Goal: Task Accomplishment & Management: Manage account settings

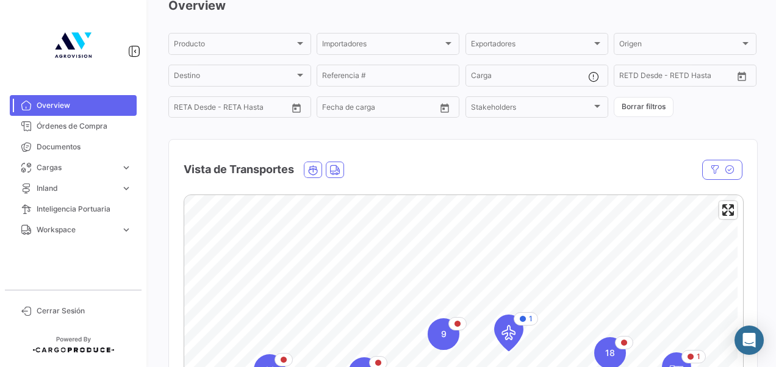
scroll to position [63, 0]
click at [101, 209] on span "Inteligencia Portuaria" at bounding box center [84, 209] width 95 height 11
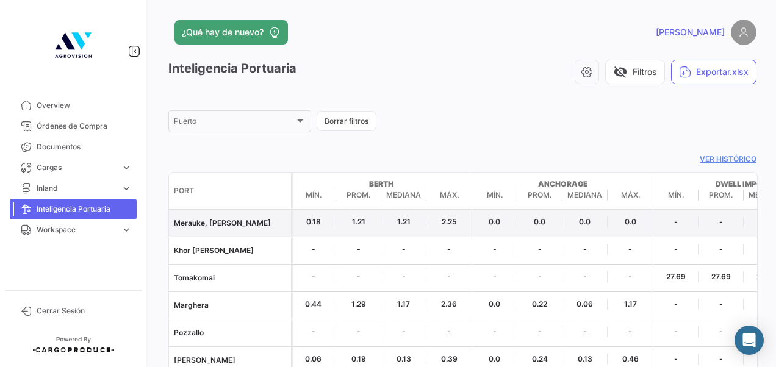
scroll to position [128, 0]
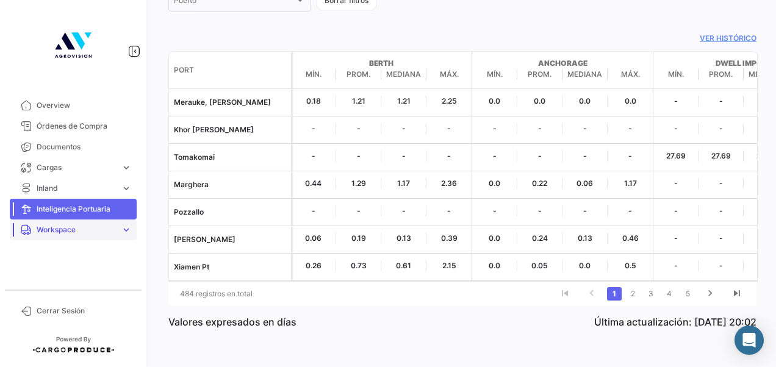
click at [84, 239] on link "Workspace expand_more" at bounding box center [73, 230] width 127 height 21
click at [57, 273] on link "Inland" at bounding box center [82, 276] width 110 height 18
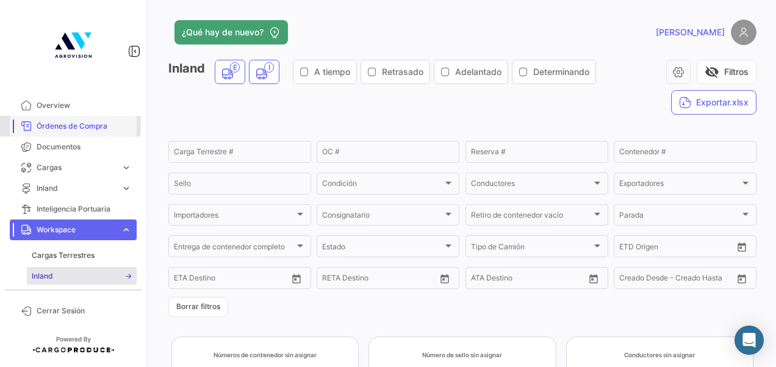
click at [55, 125] on span "Órdenes de Compra" at bounding box center [84, 126] width 95 height 11
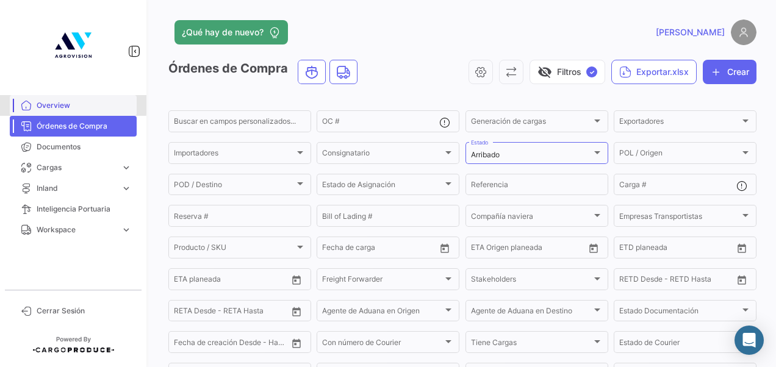
click at [66, 101] on span "Overview" at bounding box center [84, 105] width 95 height 11
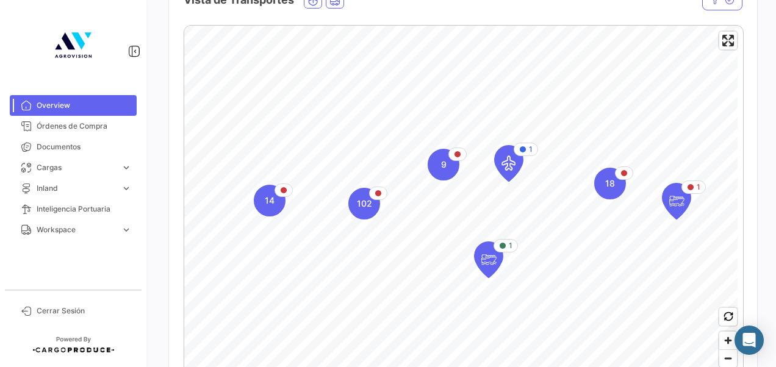
scroll to position [233, 0]
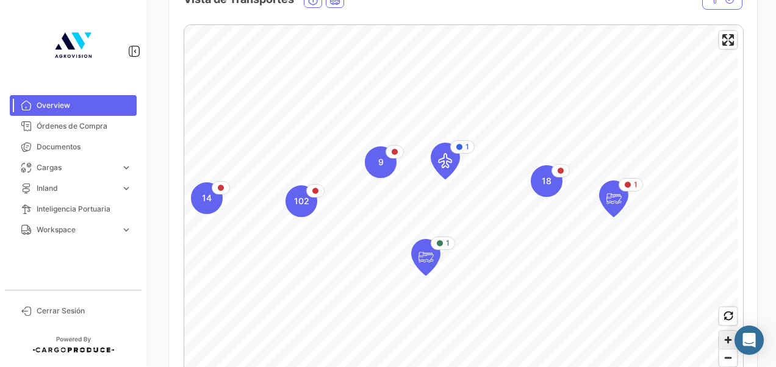
click at [728, 341] on span "Zoom in" at bounding box center [728, 340] width 18 height 18
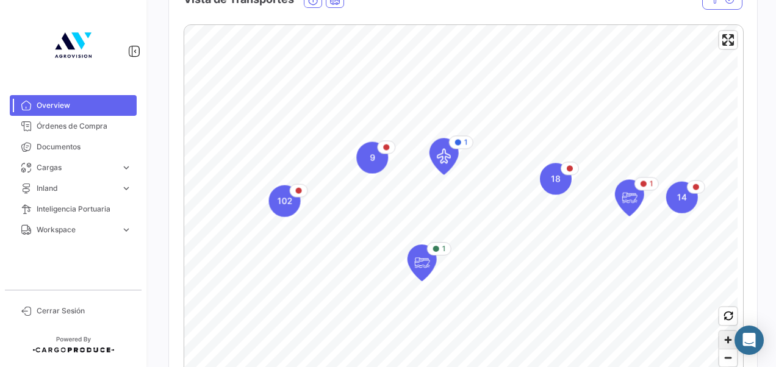
click at [728, 341] on span "Zoom in" at bounding box center [728, 340] width 18 height 18
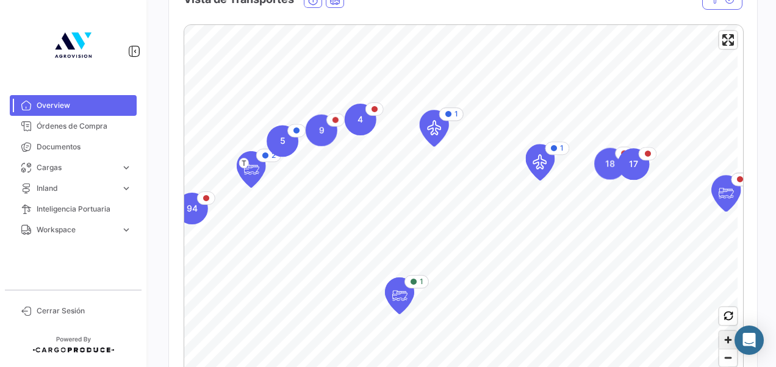
click at [728, 341] on span "Zoom in" at bounding box center [728, 340] width 18 height 18
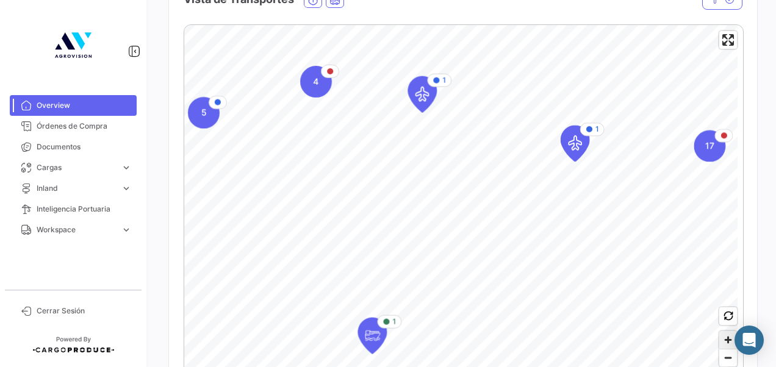
click at [728, 341] on span "Zoom in" at bounding box center [728, 340] width 18 height 18
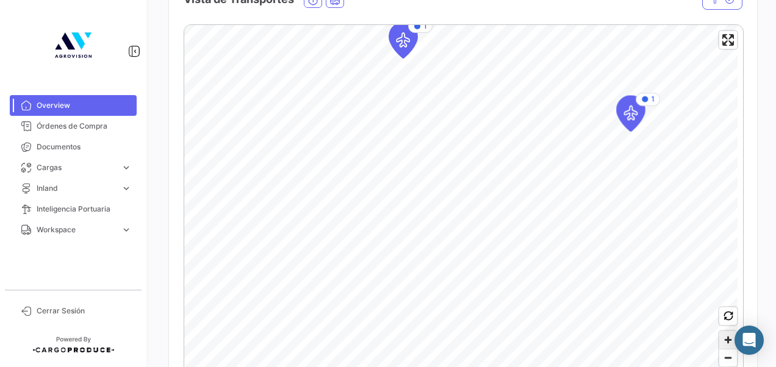
click at [728, 341] on span "Zoom in" at bounding box center [728, 340] width 18 height 18
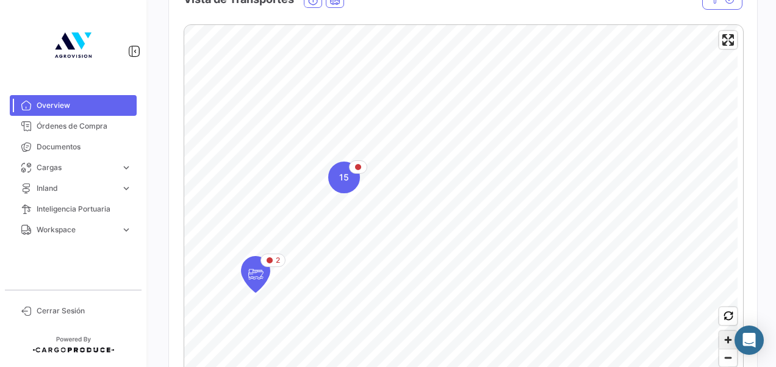
click at [725, 341] on span "Zoom in" at bounding box center [728, 340] width 18 height 18
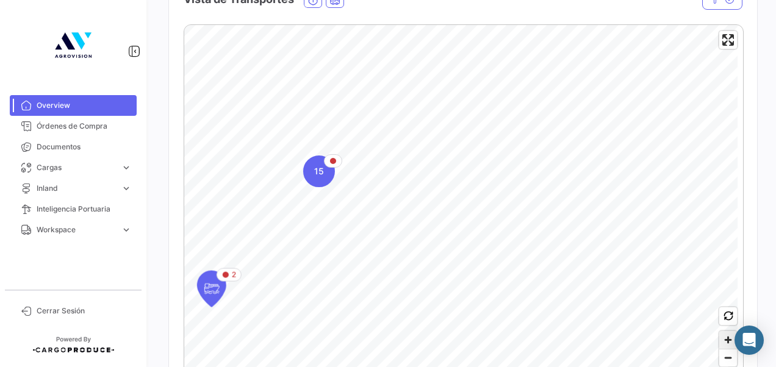
click at [725, 341] on span "Zoom in" at bounding box center [728, 340] width 18 height 18
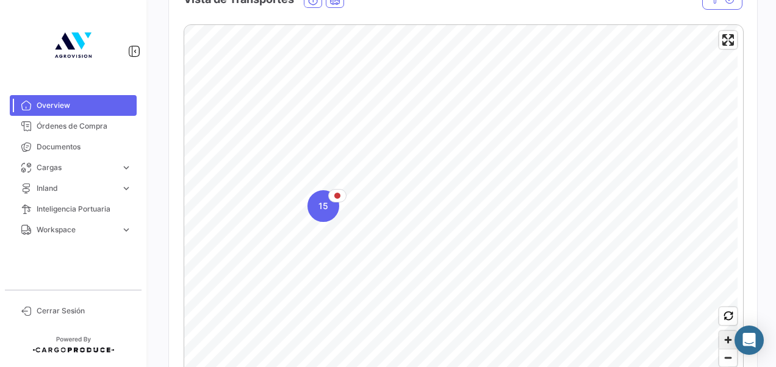
click at [729, 347] on span "Zoom in" at bounding box center [728, 340] width 18 height 18
click at [304, 225] on icon "Map marker" at bounding box center [309, 228] width 17 height 26
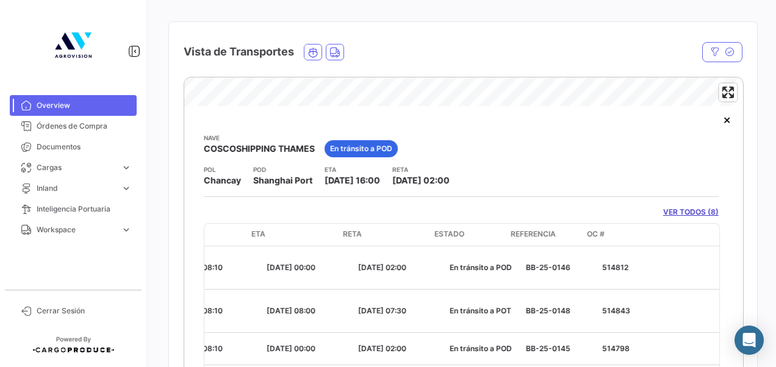
scroll to position [0, 0]
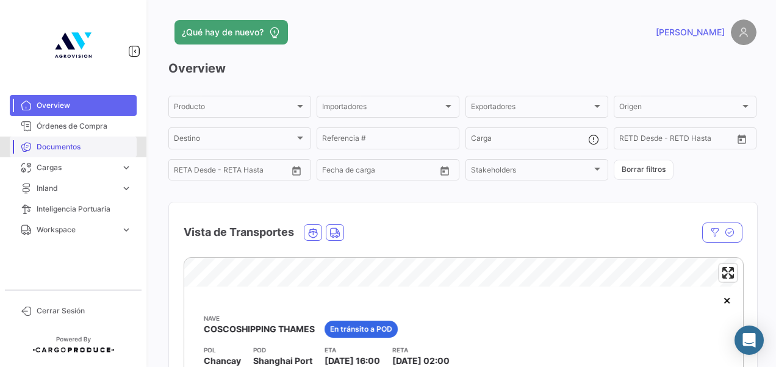
click at [63, 139] on link "Documentos" at bounding box center [73, 147] width 127 height 21
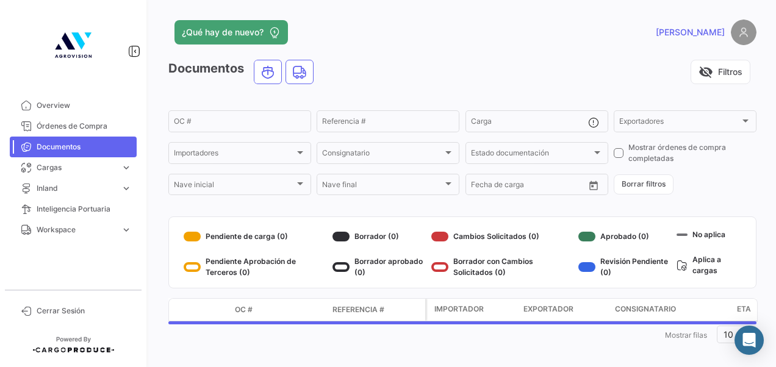
scroll to position [9, 0]
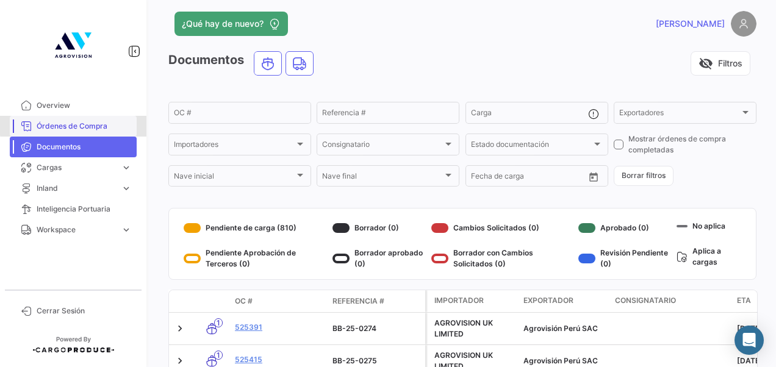
click at [93, 124] on span "Órdenes de Compra" at bounding box center [84, 126] width 95 height 11
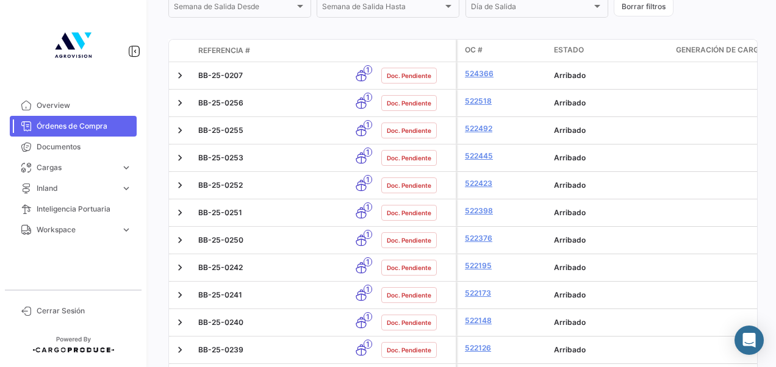
scroll to position [405, 0]
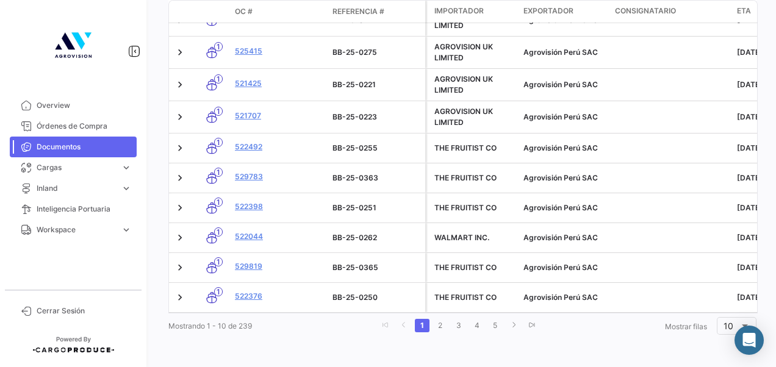
drag, startPoint x: 256, startPoint y: 330, endPoint x: 238, endPoint y: 330, distance: 18.3
click at [238, 330] on div "Mostrando 1 - 10 de 239 1 2 3 4 5 Mostrar [PERSON_NAME] 10" at bounding box center [462, 326] width 588 height 22
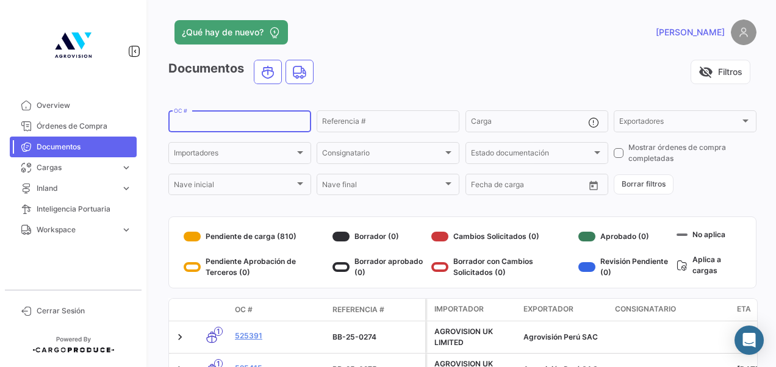
click at [243, 120] on input "OC #" at bounding box center [240, 123] width 132 height 9
click at [546, 92] on div "Documentos visibility_off Filtros" at bounding box center [462, 77] width 588 height 34
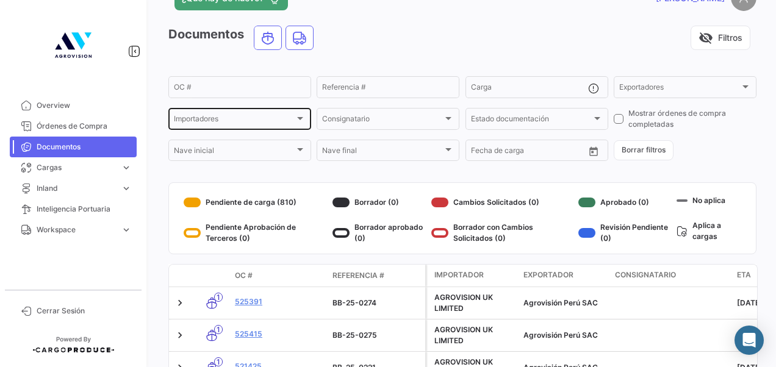
scroll to position [32, 0]
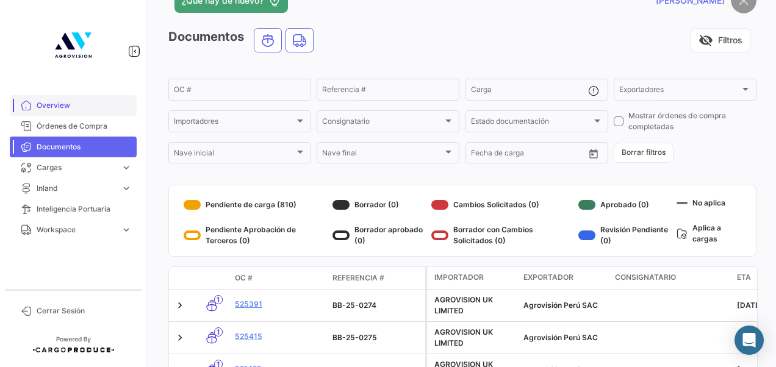
click at [106, 115] on link "Overview" at bounding box center [73, 105] width 127 height 21
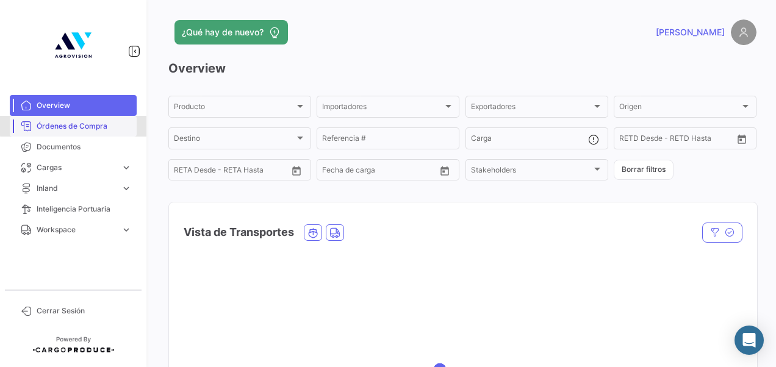
click at [98, 124] on span "Órdenes de Compra" at bounding box center [84, 126] width 95 height 11
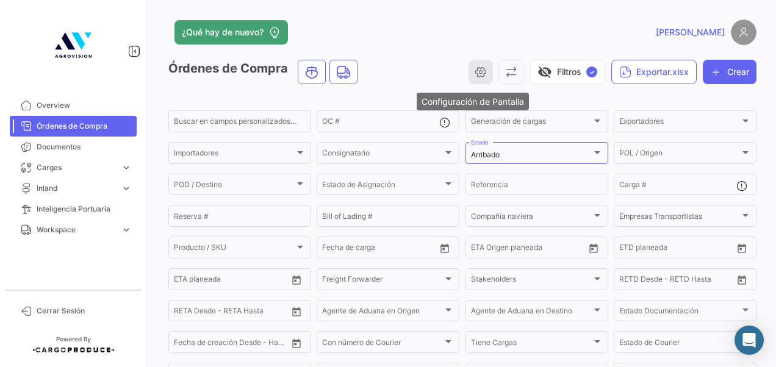
click at [480, 71] on button "button" at bounding box center [481, 72] width 24 height 24
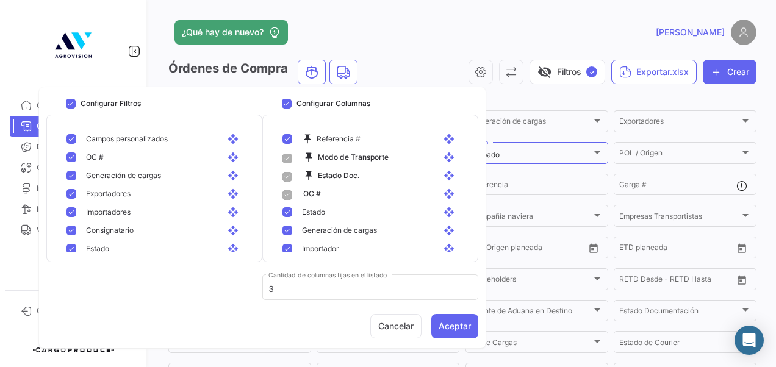
click at [438, 13] on div "¿Qué hay de nuevo? [PERSON_NAME] de Compra visibility_off Filtros ✓ Exportar.xl…" at bounding box center [462, 183] width 627 height 367
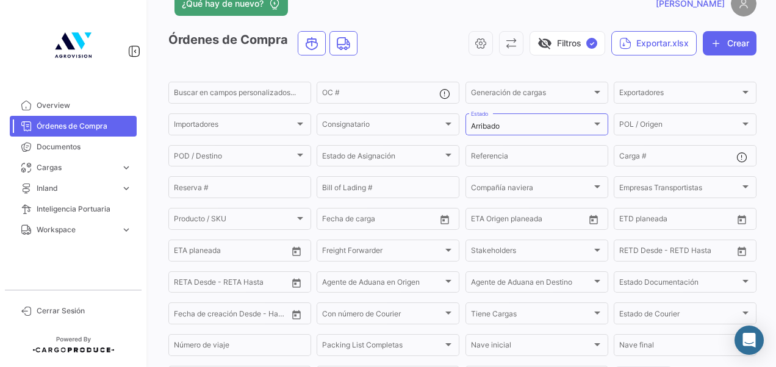
scroll to position [28, 0]
click at [585, 49] on button "visibility_off Filtros ✓" at bounding box center [568, 44] width 76 height 24
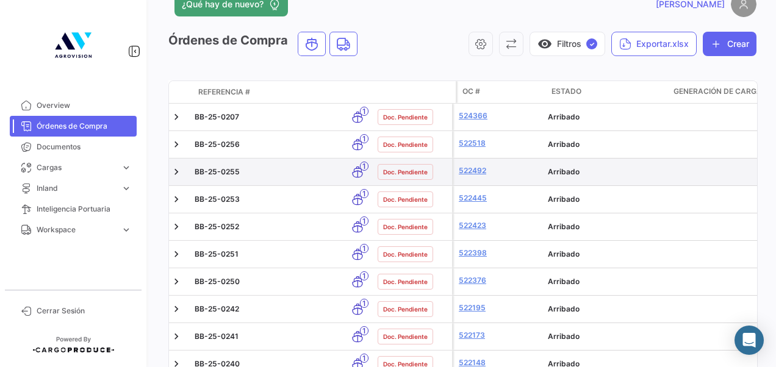
scroll to position [0, 0]
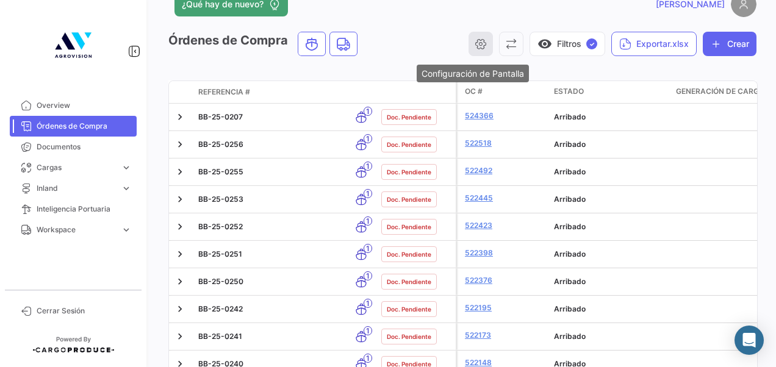
click at [481, 49] on button "button" at bounding box center [481, 44] width 24 height 24
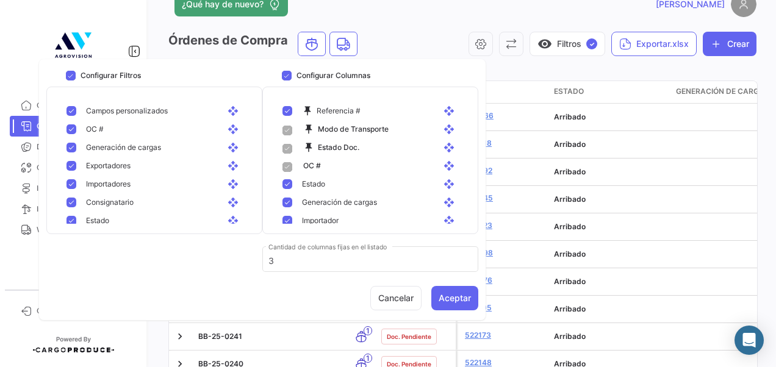
click at [286, 128] on span at bounding box center [288, 131] width 10 height 10
drag, startPoint x: 441, startPoint y: 132, endPoint x: 436, endPoint y: 204, distance: 72.2
click at [290, 203] on span at bounding box center [288, 204] width 10 height 10
drag, startPoint x: 360, startPoint y: 218, endPoint x: 354, endPoint y: 128, distance: 91.1
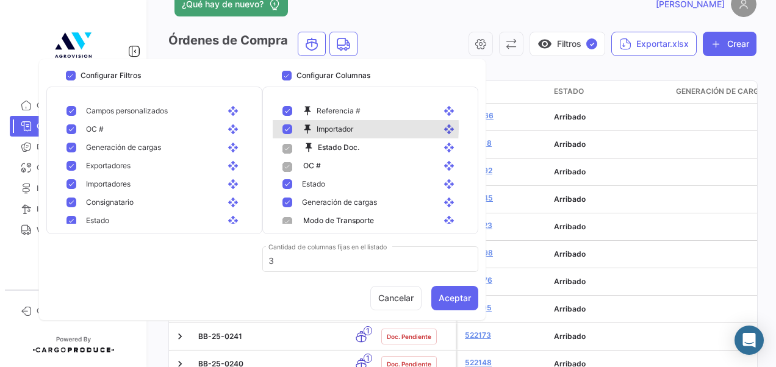
drag, startPoint x: 354, startPoint y: 128, endPoint x: 310, endPoint y: 128, distance: 43.9
click at [310, 128] on mat-icon "push_pin" at bounding box center [309, 129] width 15 height 11
click at [309, 129] on mat-icon "push_pin" at bounding box center [309, 129] width 15 height 11
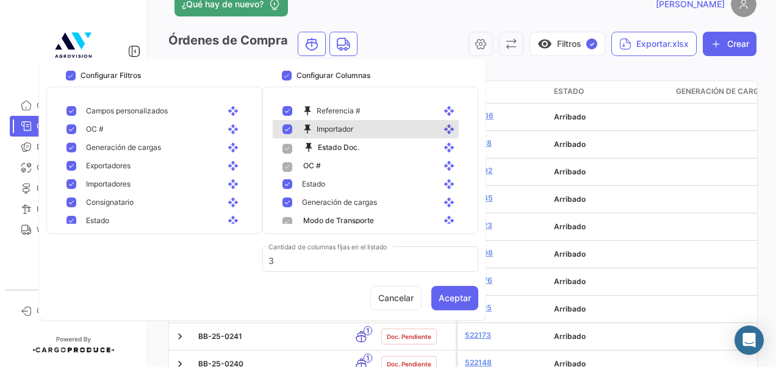
click at [315, 126] on mat-icon "push_pin" at bounding box center [309, 129] width 15 height 11
click at [290, 128] on mat-pseudo-checkbox at bounding box center [288, 129] width 10 height 10
checkbox input "true"
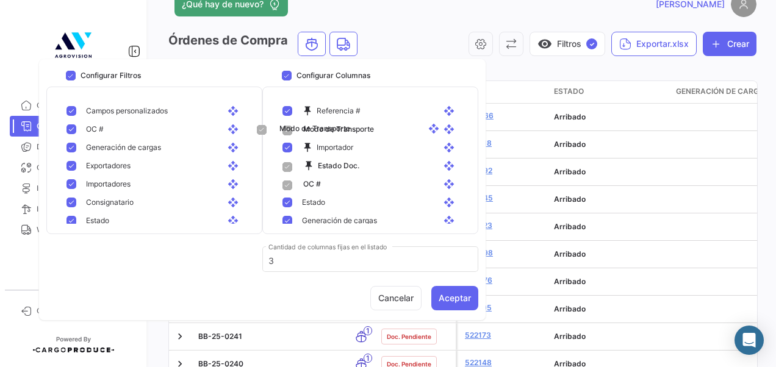
drag, startPoint x: 441, startPoint y: 218, endPoint x: 425, endPoint y: 129, distance: 90.5
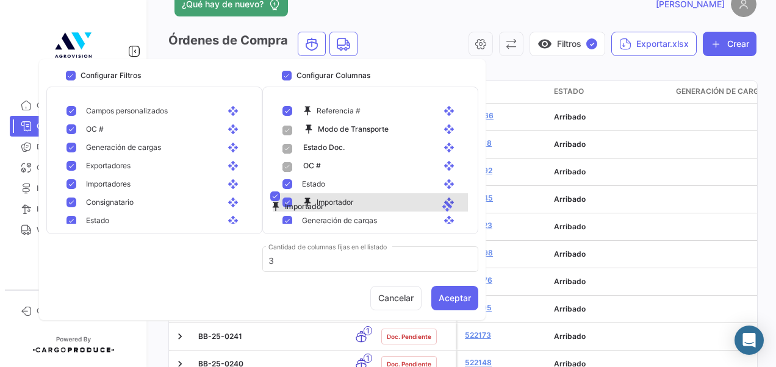
drag, startPoint x: 437, startPoint y: 149, endPoint x: 434, endPoint y: 200, distance: 50.7
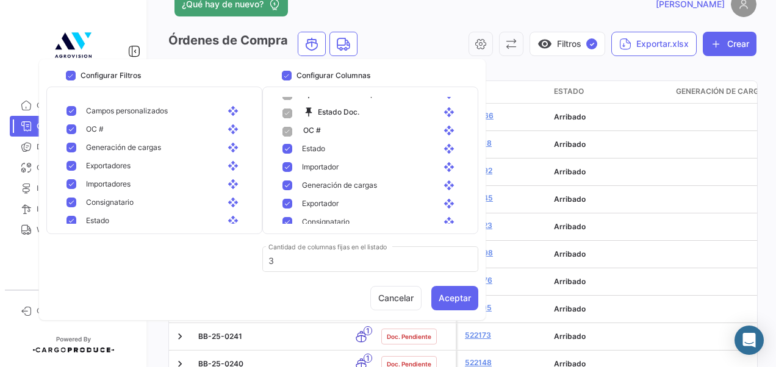
scroll to position [38, 0]
click at [415, 290] on button "Cancelar" at bounding box center [395, 298] width 51 height 24
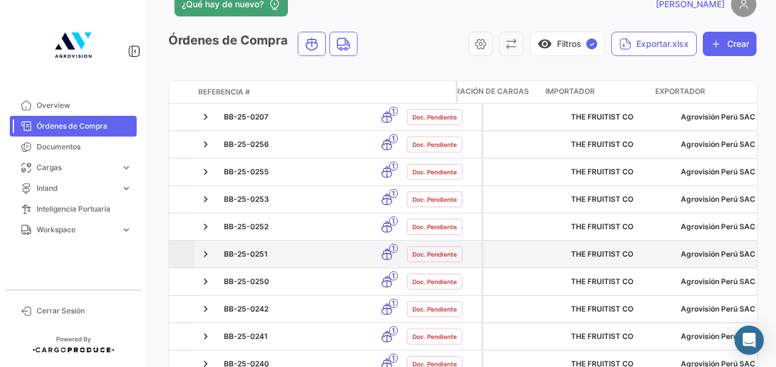
scroll to position [0, 283]
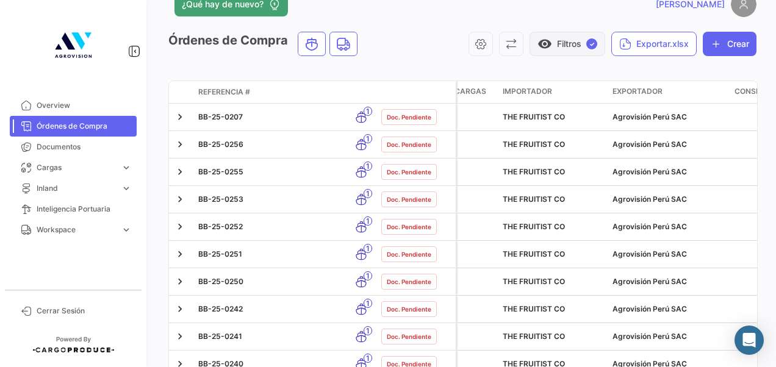
click at [587, 49] on button "visibility Filtros ✓" at bounding box center [568, 44] width 76 height 24
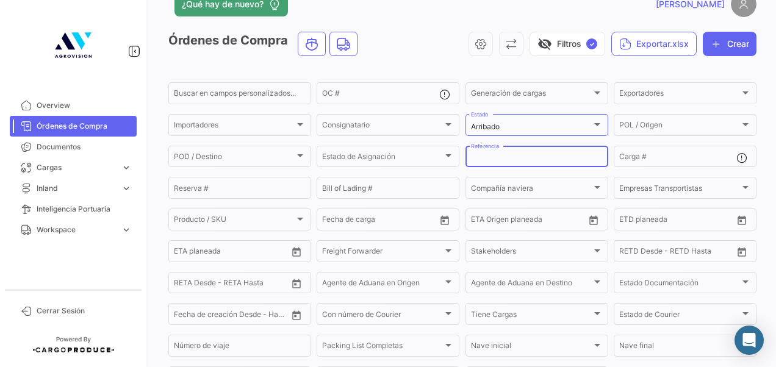
click at [481, 159] on input "Referencia" at bounding box center [537, 158] width 132 height 9
type input "BB-25-0273"
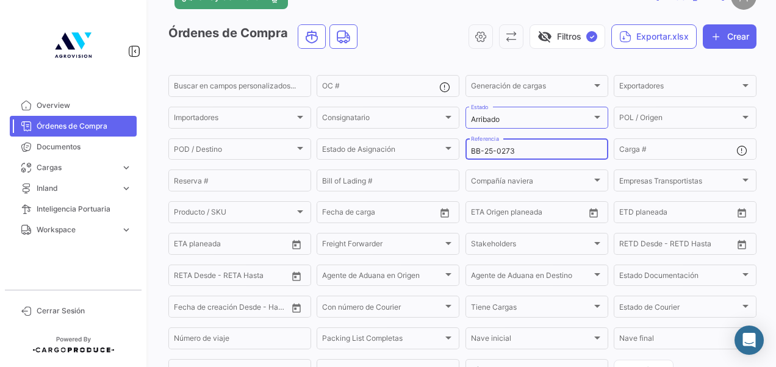
scroll to position [22, 0]
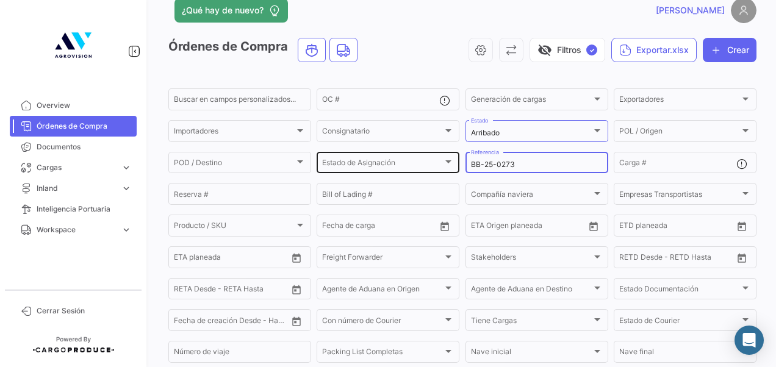
drag, startPoint x: 549, startPoint y: 165, endPoint x: 415, endPoint y: 156, distance: 134.5
click at [0, 0] on div "Buscar en [PERSON_NAME] personalizados... OC # Generación [PERSON_NAME] Generac…" at bounding box center [0, 0] width 0 height 0
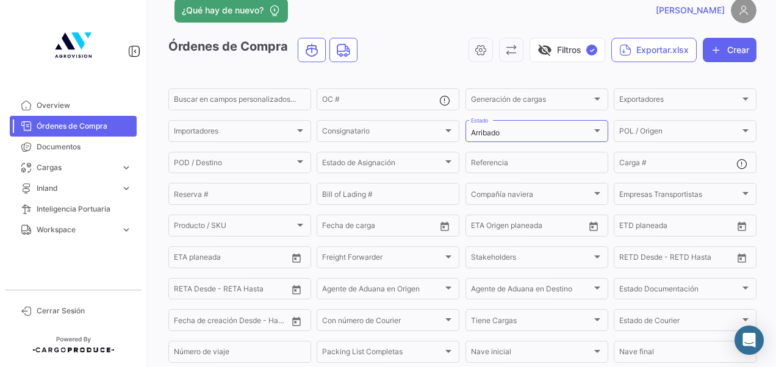
click at [398, 69] on div "Órdenes de Compra visibility_off Filtros ✓ Exportar.xlsx Crear" at bounding box center [462, 55] width 588 height 34
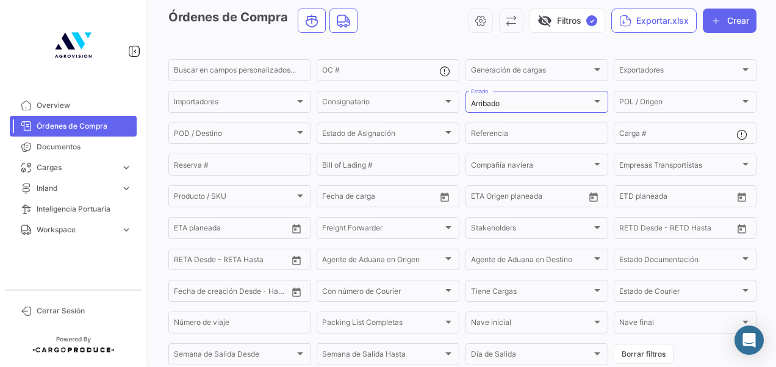
scroll to position [50, 0]
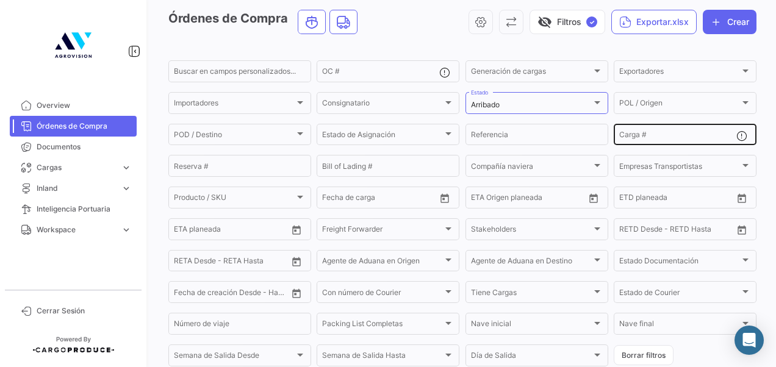
click at [664, 131] on div "Carga #" at bounding box center [677, 134] width 117 height 24
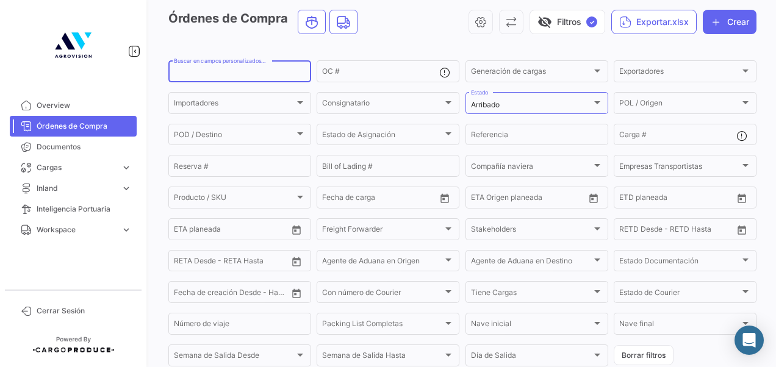
click at [272, 74] on input "Buscar en campos personalizados..." at bounding box center [240, 73] width 132 height 9
paste input "BB-25-0273"
type input "BB-25-0273"
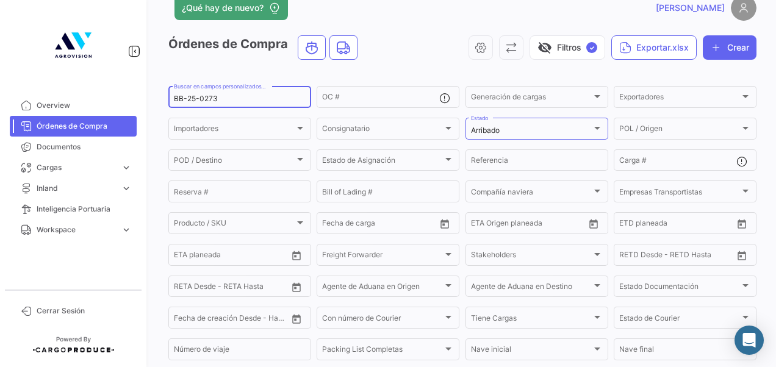
scroll to position [0, 0]
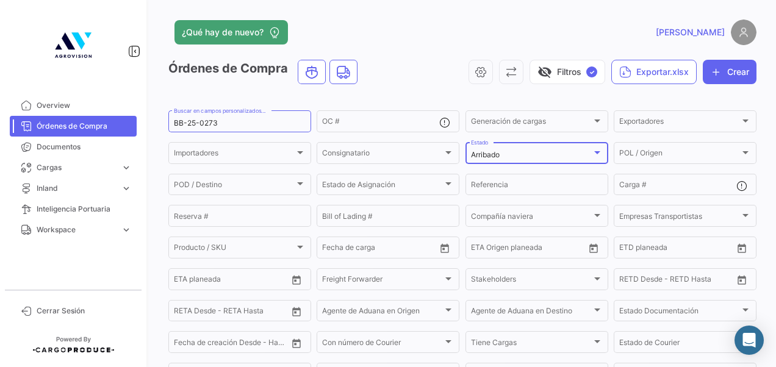
click at [516, 156] on div "Arribado" at bounding box center [531, 155] width 121 height 9
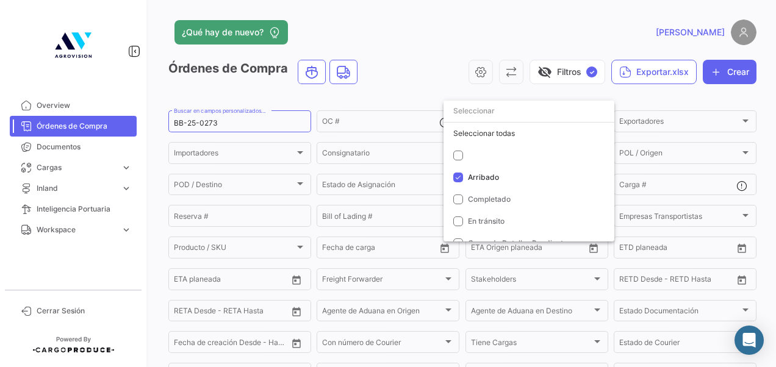
scroll to position [12, 0]
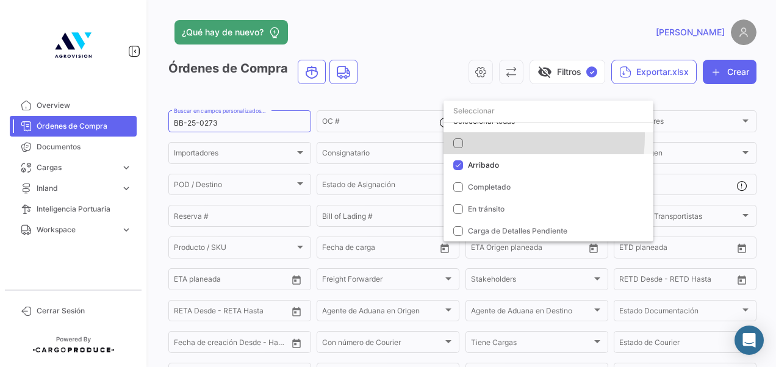
click at [481, 135] on mat-option at bounding box center [549, 143] width 210 height 22
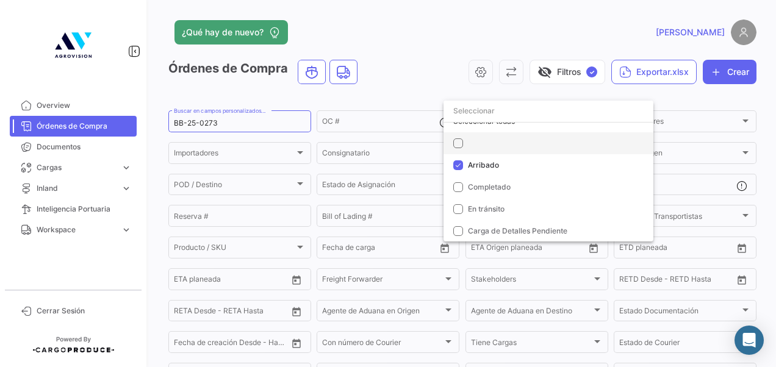
click at [460, 144] on mat-pseudo-checkbox at bounding box center [458, 144] width 10 height 10
click at [469, 140] on div "Seleccionar todas" at bounding box center [549, 134] width 210 height 22
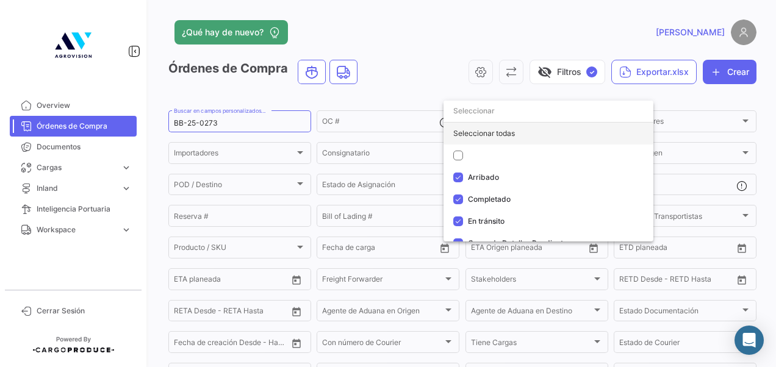
click at [469, 140] on div "Seleccionar todas" at bounding box center [549, 134] width 210 height 22
click at [416, 75] on div at bounding box center [388, 183] width 776 height 367
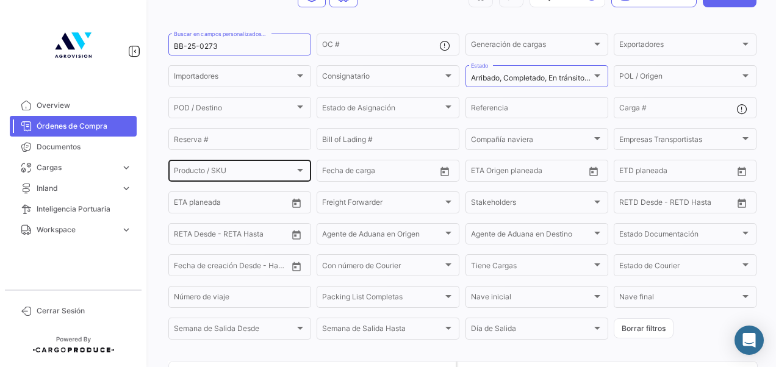
scroll to position [76, 0]
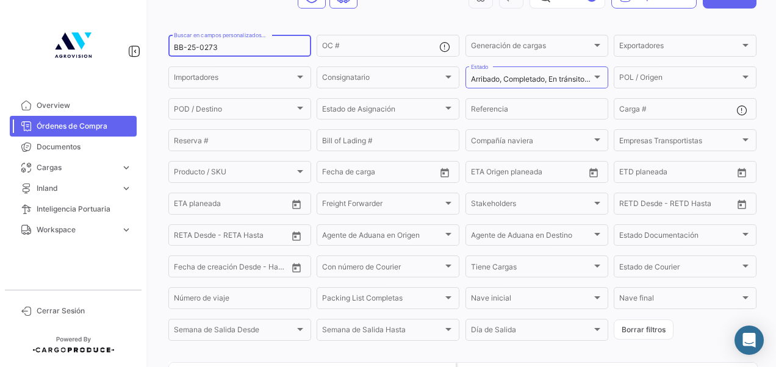
drag, startPoint x: 257, startPoint y: 54, endPoint x: 237, endPoint y: 48, distance: 21.0
click at [237, 48] on div "BB-25-0273 Buscar en [PERSON_NAME] personalizados..." at bounding box center [240, 45] width 132 height 24
drag, startPoint x: 237, startPoint y: 48, endPoint x: 116, endPoint y: 40, distance: 121.0
click at [116, 40] on mat-sidenav-container "Overview Órdenes de Compra Documentos Cargas expand_more Cargas Marítimas Carga…" at bounding box center [388, 183] width 776 height 367
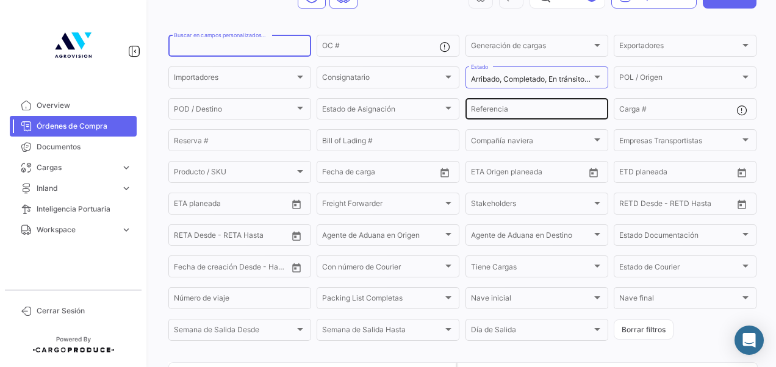
click at [517, 110] on input "Referencia" at bounding box center [537, 111] width 132 height 9
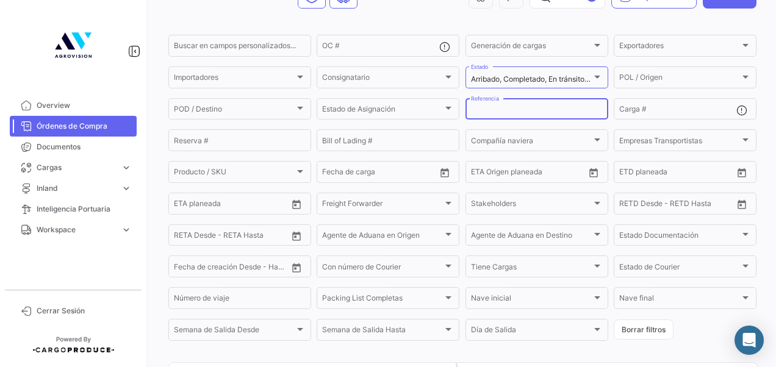
paste input "BB-25-0273"
type input "BB-25-0273"
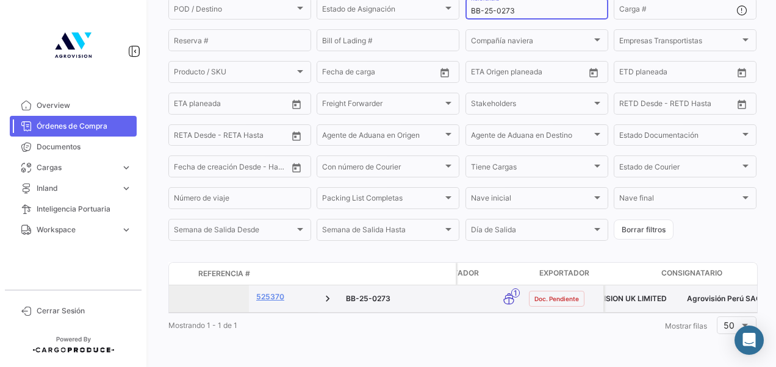
scroll to position [0, 0]
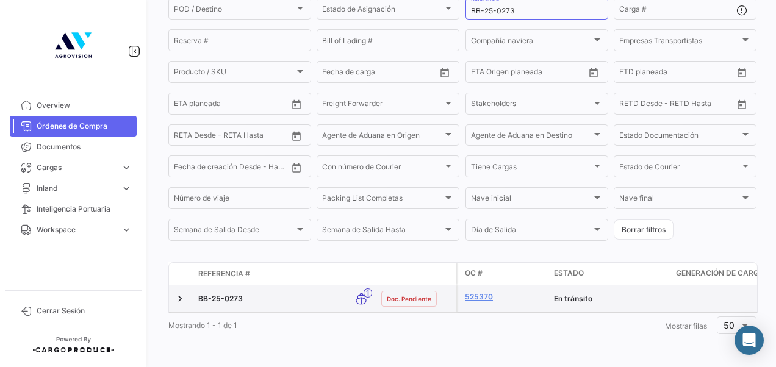
click at [218, 294] on span "BB-25-0273" at bounding box center [220, 298] width 45 height 9
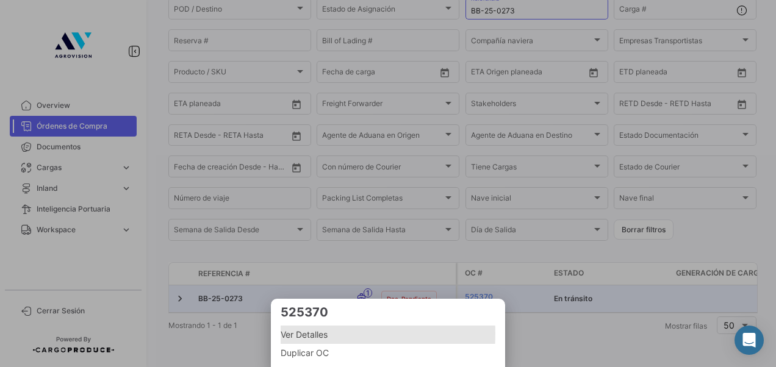
click at [293, 334] on span "Ver Detalles" at bounding box center [388, 335] width 215 height 15
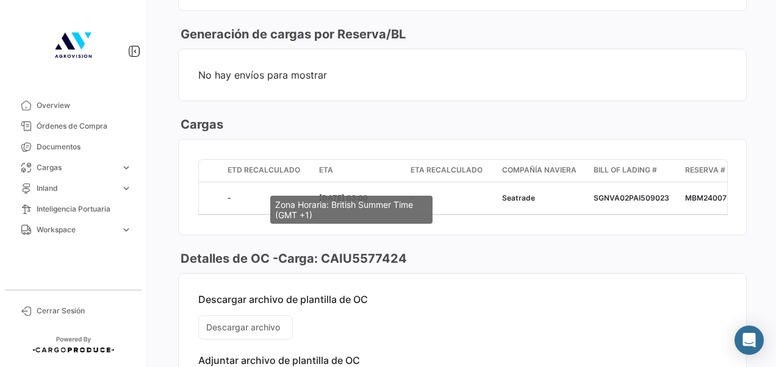
scroll to position [912, 0]
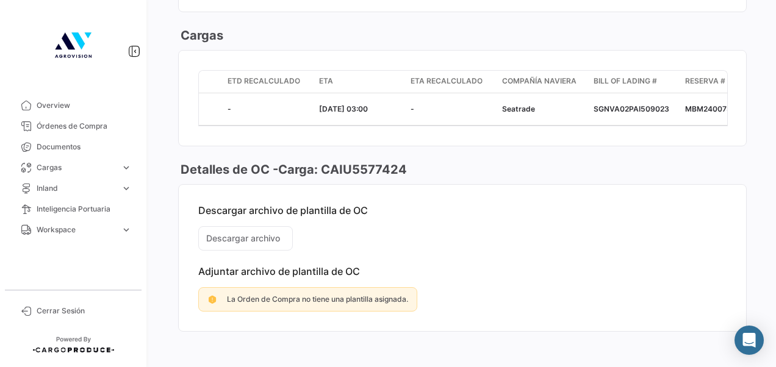
click at [226, 225] on mat-card-content "Descargar archivo de plantilla de OC Descargar archivo Adjuntar archivo de plan…" at bounding box center [463, 258] width 568 height 146
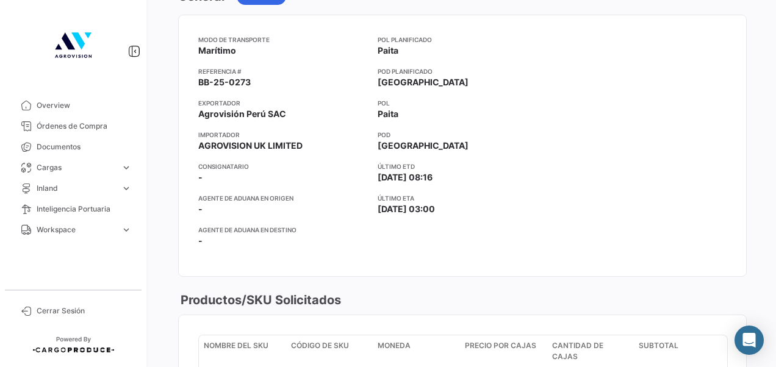
scroll to position [0, 0]
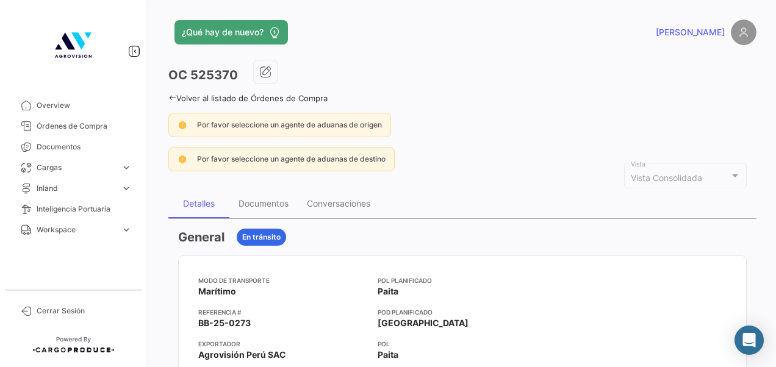
click at [167, 100] on div "¿Qué hay de nuevo? [PERSON_NAME] OC 525370 Volver al listado de Órdenes de Comp…" at bounding box center [462, 183] width 627 height 367
click at [168, 97] on icon at bounding box center [172, 98] width 8 height 8
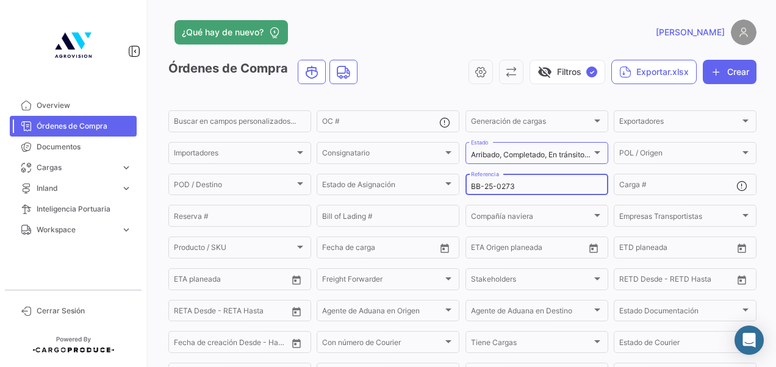
click at [561, 182] on div "BB-25-0273 Referencia" at bounding box center [537, 184] width 132 height 24
type input "B"
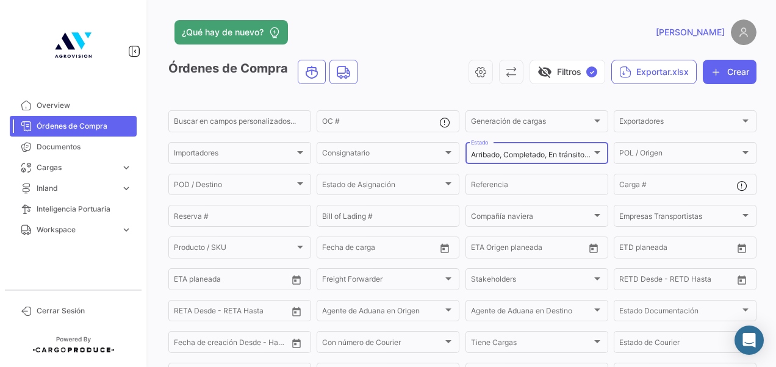
click at [589, 161] on div "Arribado, Completado, En [PERSON_NAME], Carga de Detalles Pendiente Estado" at bounding box center [537, 152] width 132 height 24
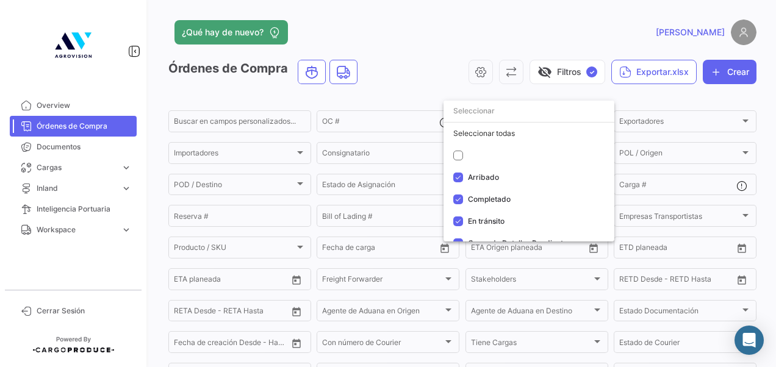
scroll to position [12, 0]
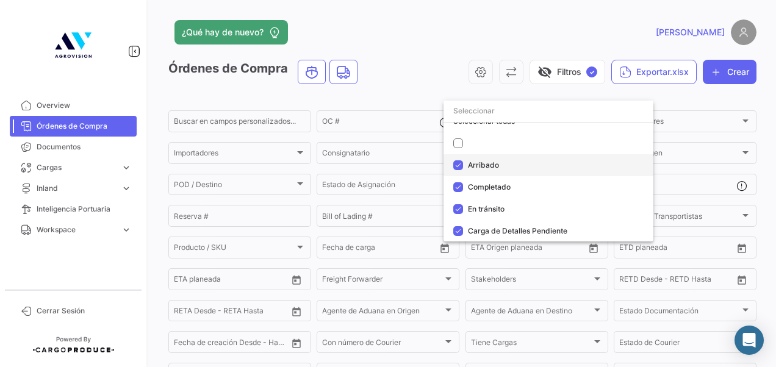
click at [469, 164] on span "Arribado" at bounding box center [483, 164] width 31 height 9
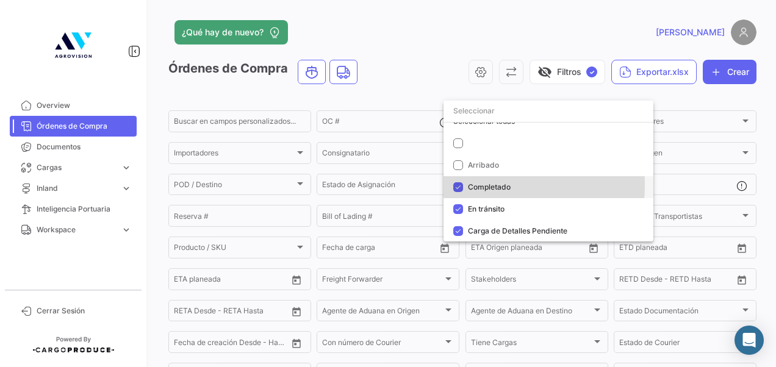
click at [458, 184] on mat-pseudo-checkbox at bounding box center [458, 187] width 10 height 10
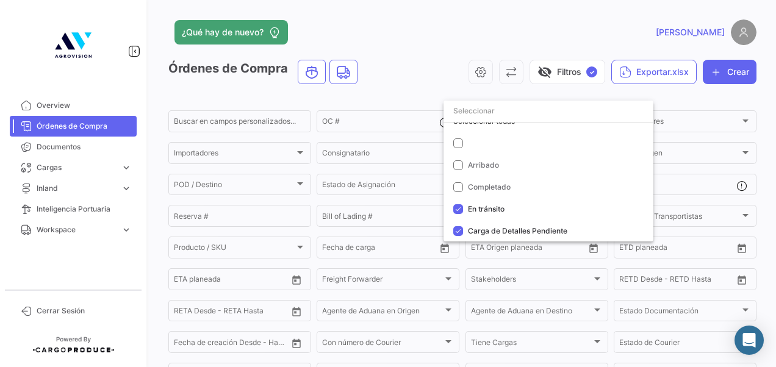
click at [405, 82] on div at bounding box center [388, 183] width 776 height 367
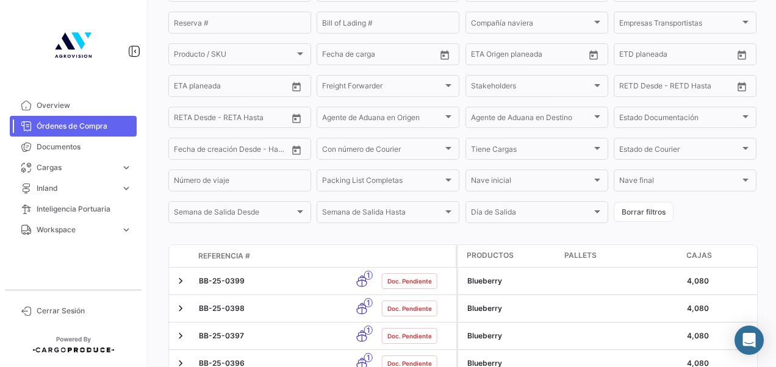
scroll to position [0, 0]
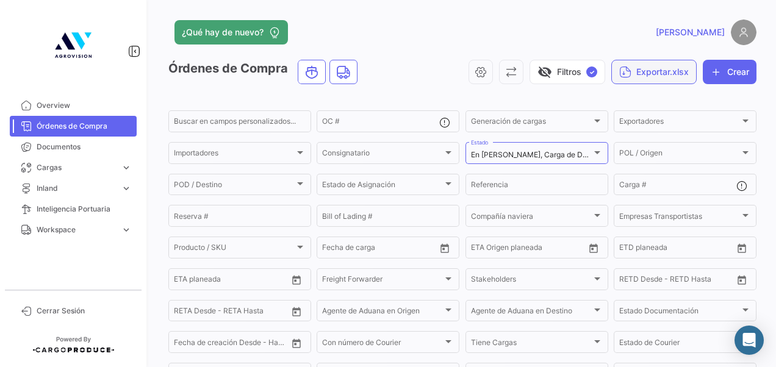
click at [639, 63] on button "Exportar.xlsx" at bounding box center [653, 72] width 85 height 24
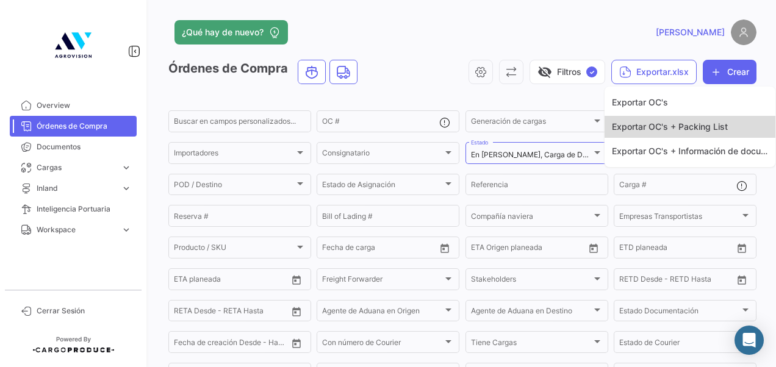
click at [636, 125] on span "Exportar OC's + Packing List" at bounding box center [670, 126] width 116 height 10
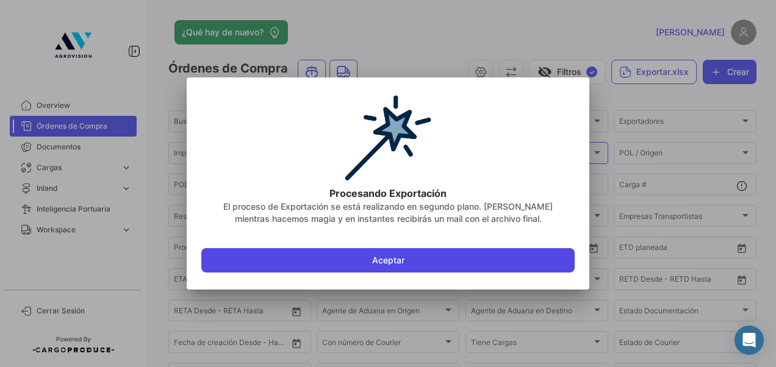
click at [327, 261] on button "Aceptar" at bounding box center [387, 260] width 373 height 24
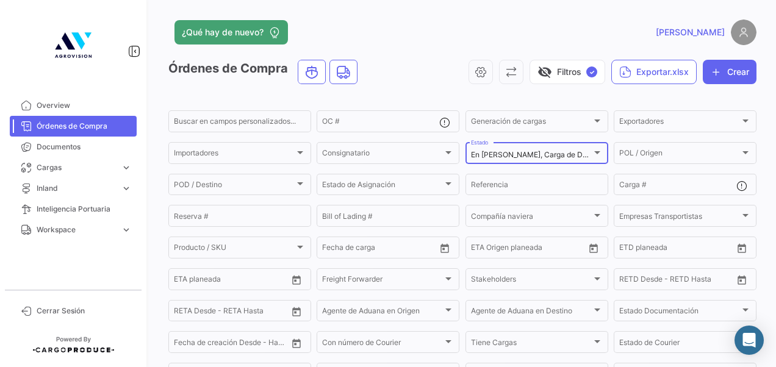
click at [499, 143] on div "En [PERSON_NAME], Carga de Detalles Pendiente Estado" at bounding box center [537, 152] width 132 height 24
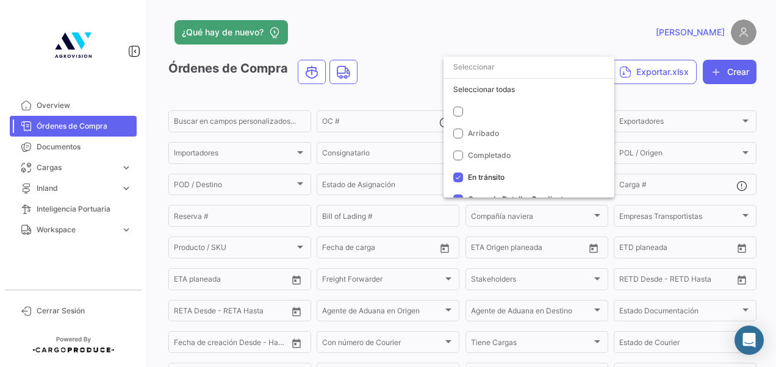
scroll to position [12, 0]
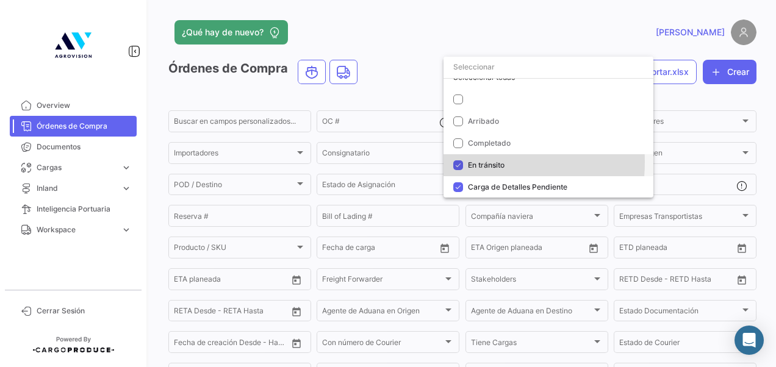
click at [456, 162] on mat-pseudo-checkbox at bounding box center [458, 165] width 10 height 10
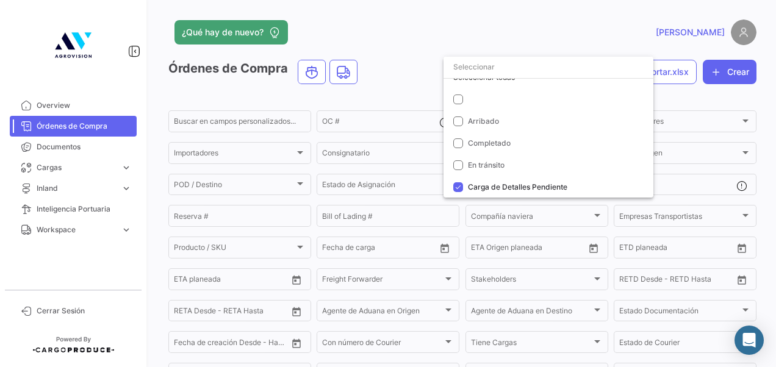
click at [524, 46] on div at bounding box center [388, 183] width 776 height 367
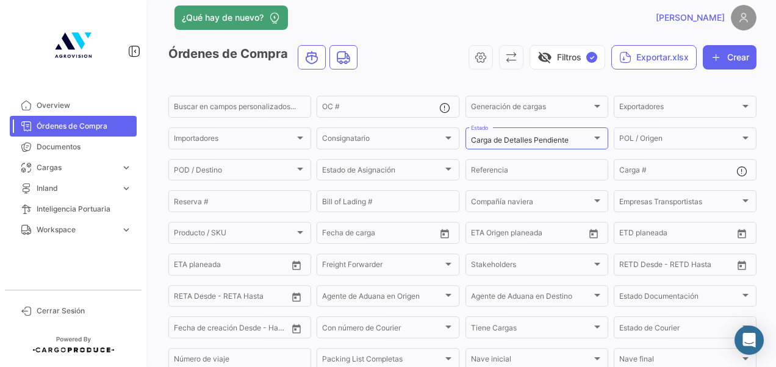
scroll to position [0, 0]
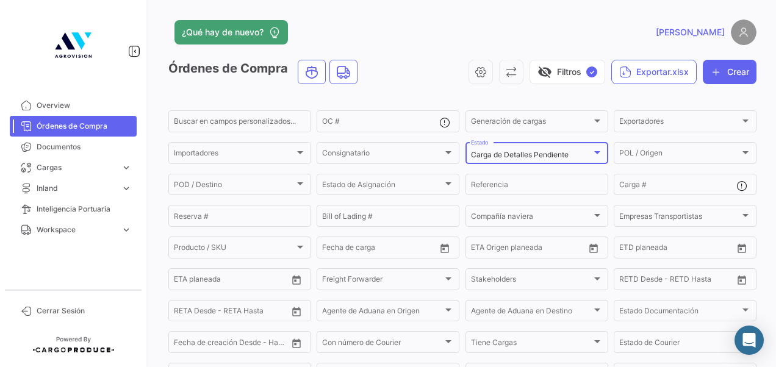
click at [564, 151] on mat-select-trigger "Carga de Detalles Pendiente" at bounding box center [520, 154] width 98 height 9
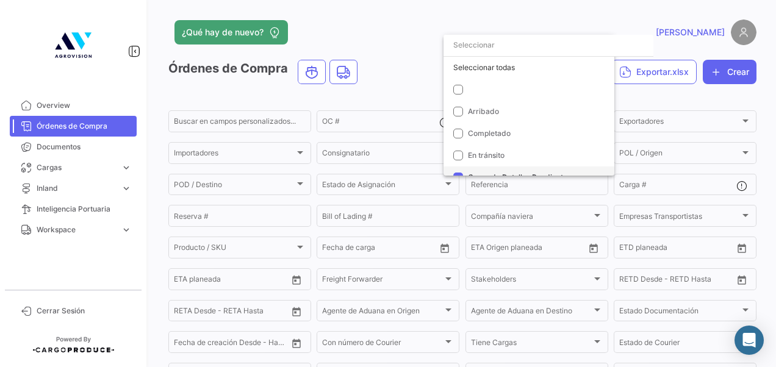
scroll to position [12, 0]
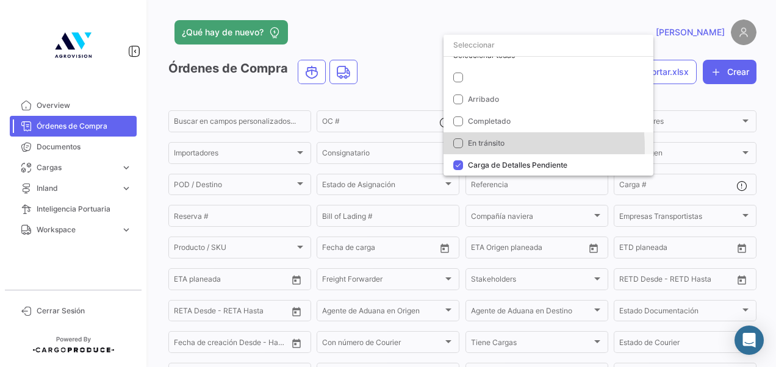
click at [479, 148] on span "En tránsito" at bounding box center [553, 143] width 171 height 11
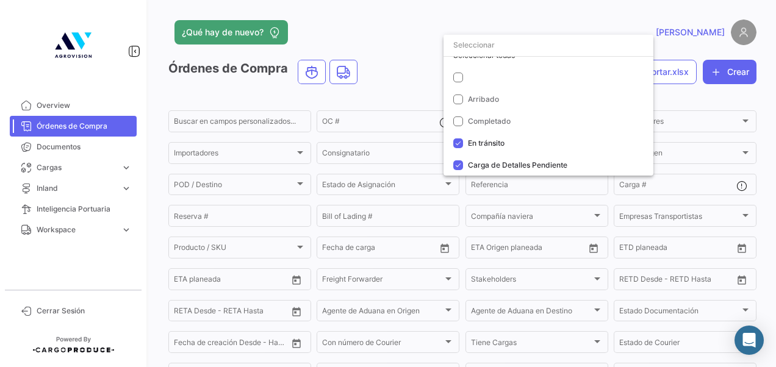
click at [413, 94] on div at bounding box center [388, 183] width 776 height 367
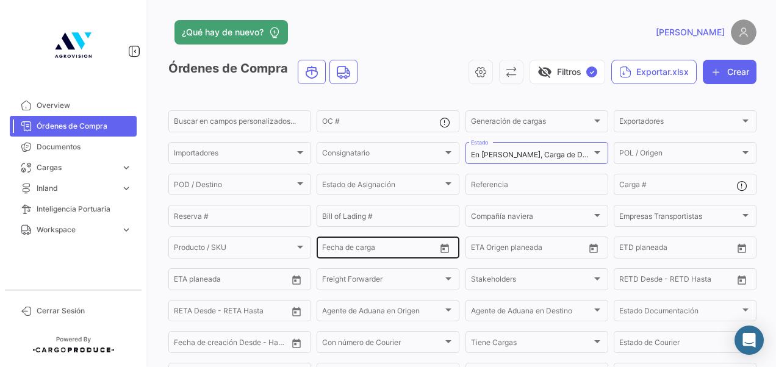
click at [344, 243] on div "Desde – Fecha de carga" at bounding box center [379, 247] width 114 height 24
click at [441, 250] on icon "Open calendar" at bounding box center [445, 248] width 9 height 9
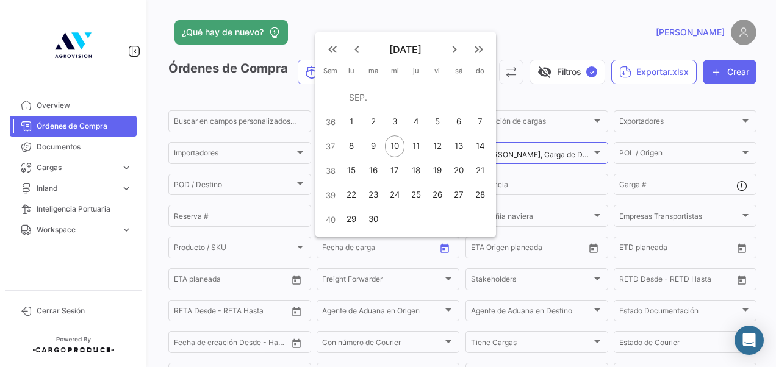
click at [151, 235] on div at bounding box center [388, 183] width 776 height 367
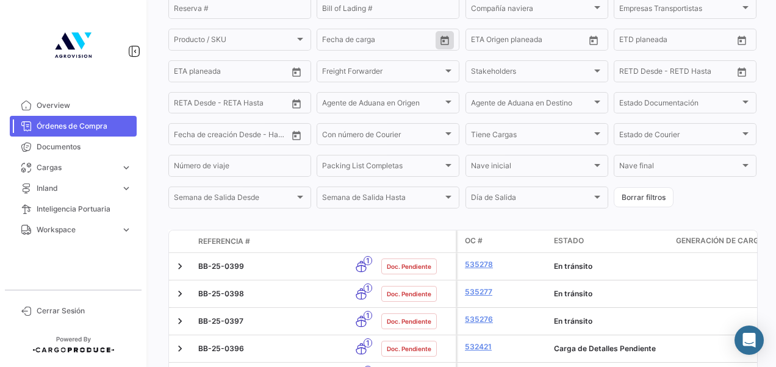
scroll to position [0, 0]
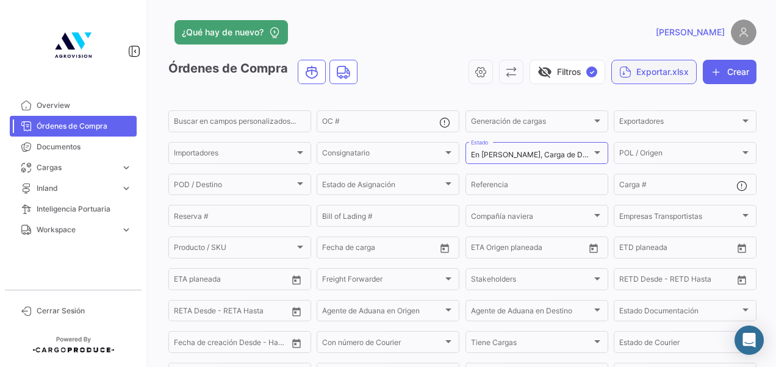
click at [670, 63] on button "Exportar.xlsx" at bounding box center [653, 72] width 85 height 24
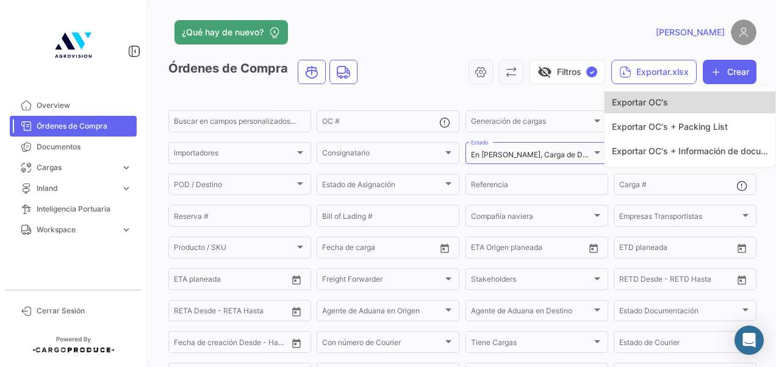
click at [664, 99] on span "Exportar OC's" at bounding box center [640, 102] width 56 height 10
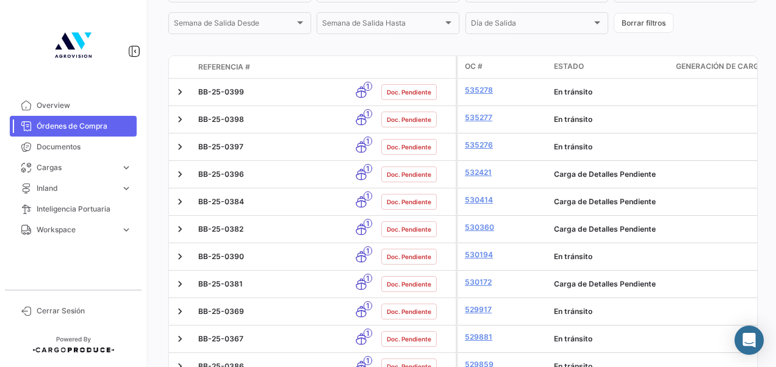
scroll to position [383, 0]
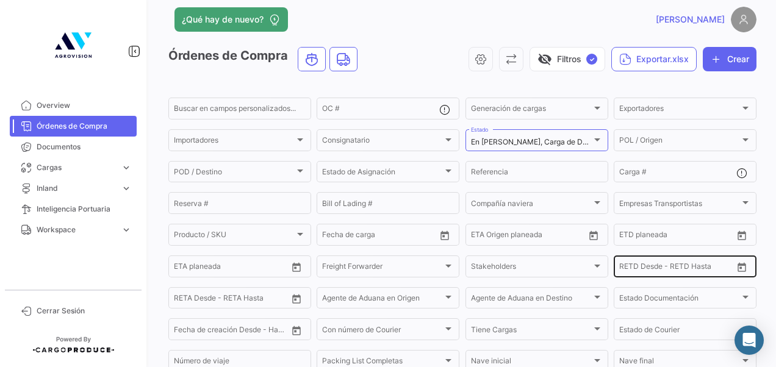
scroll to position [10, 0]
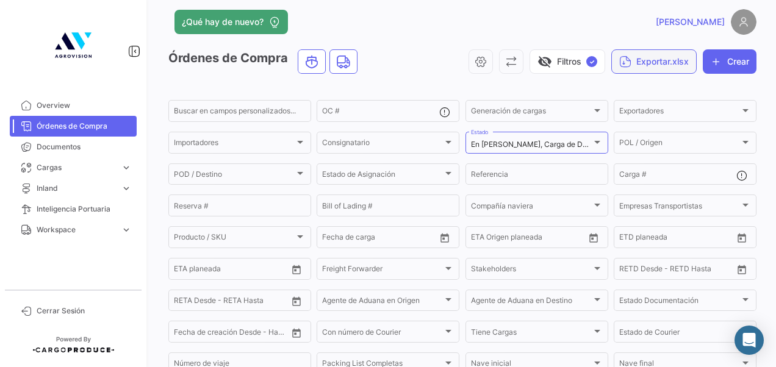
click at [668, 52] on button "Exportar.xlsx" at bounding box center [653, 61] width 85 height 24
click at [715, 59] on div at bounding box center [388, 183] width 776 height 367
click at [715, 59] on icon "button" at bounding box center [716, 62] width 12 height 12
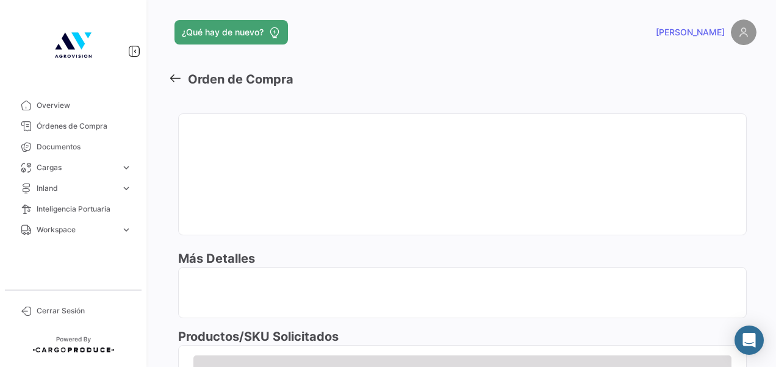
click at [715, 59] on app-header "¿Qué hay de nuevo? [PERSON_NAME]" at bounding box center [462, 40] width 588 height 40
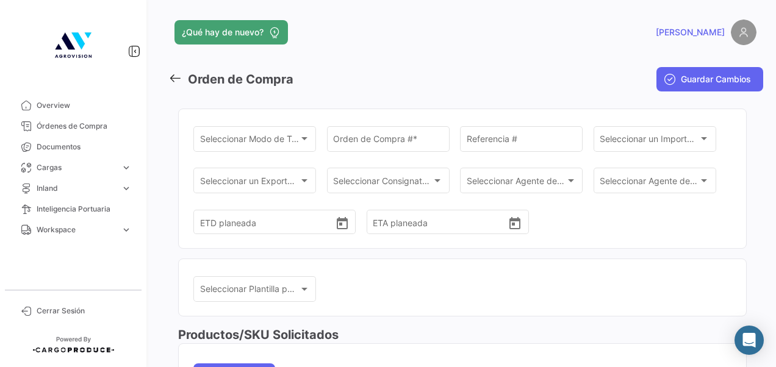
click at [173, 76] on icon at bounding box center [174, 77] width 13 height 13
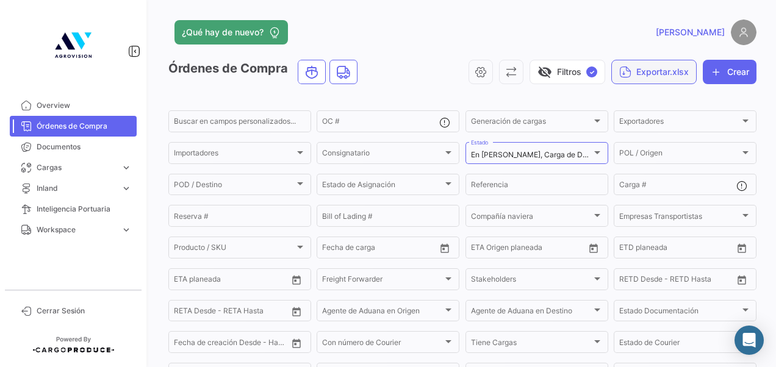
click at [674, 74] on button "Exportar.xlsx" at bounding box center [653, 72] width 85 height 24
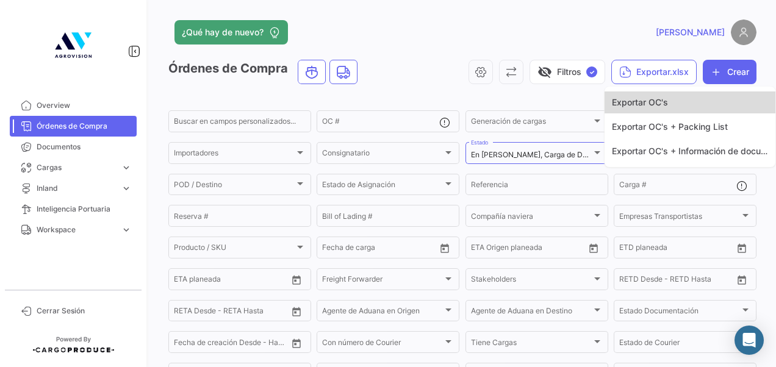
click at [657, 104] on span "Exportar OC's" at bounding box center [640, 102] width 56 height 10
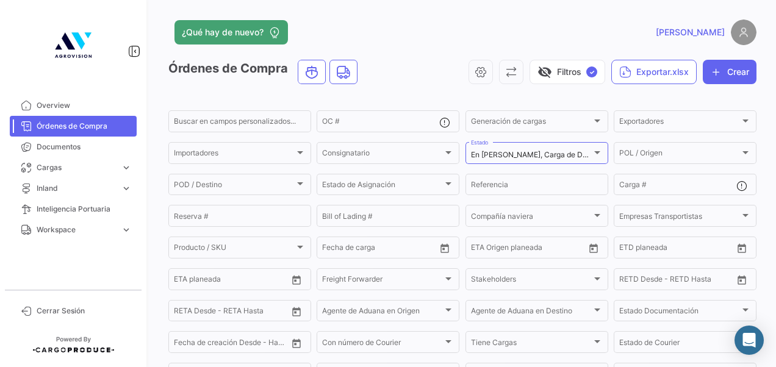
click at [276, 201] on form "Buscar en [PERSON_NAME] personalizados... OC # Generación [PERSON_NAME] Generac…" at bounding box center [462, 264] width 588 height 310
click at [571, 151] on mat-select-trigger "En [PERSON_NAME], Carga de Detalles Pendiente" at bounding box center [556, 154] width 171 height 9
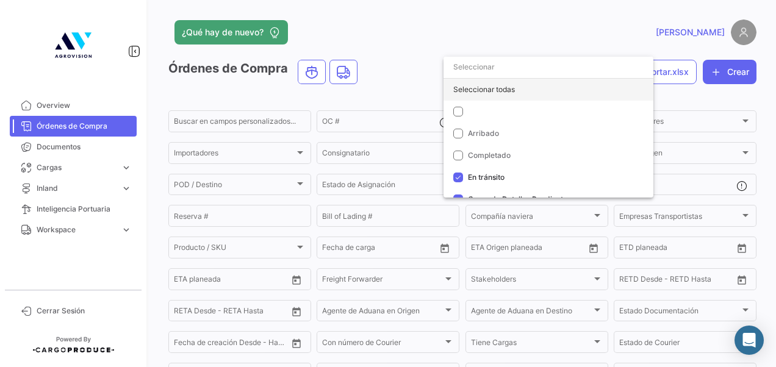
click at [472, 90] on div "Seleccionar todas" at bounding box center [549, 90] width 210 height 22
click at [394, 213] on div at bounding box center [388, 183] width 776 height 367
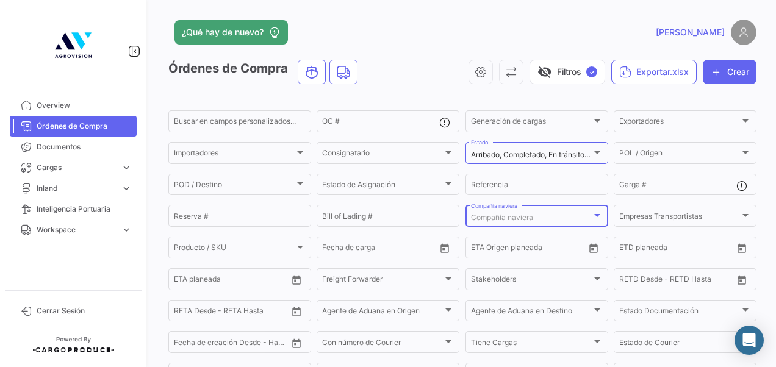
click at [549, 215] on div "Compañía naviera" at bounding box center [531, 218] width 121 height 9
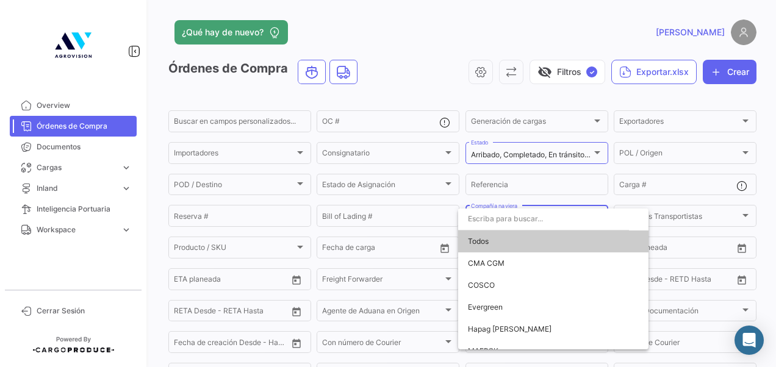
click at [535, 188] on div at bounding box center [388, 183] width 776 height 367
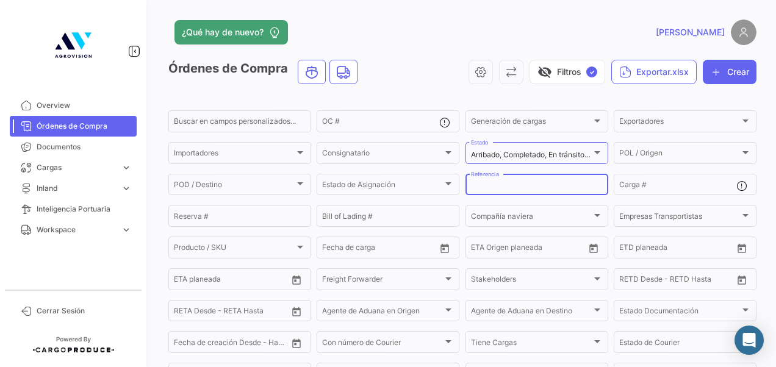
click at [535, 188] on input "Referencia" at bounding box center [537, 186] width 132 height 9
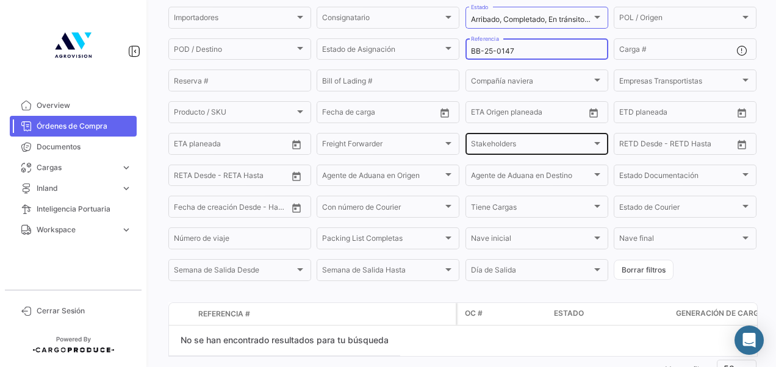
scroll to position [132, 0]
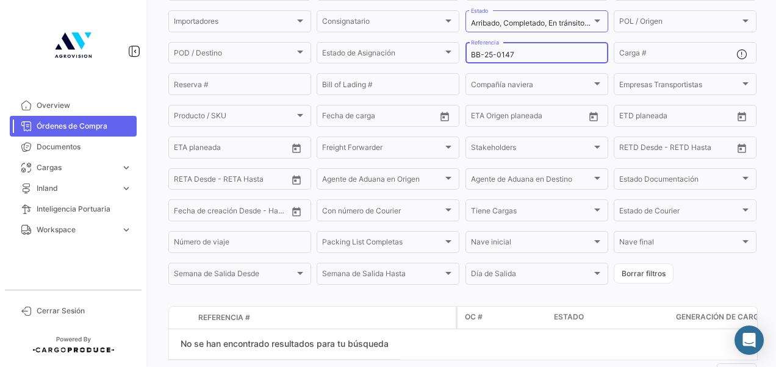
drag, startPoint x: 527, startPoint y: 55, endPoint x: 499, endPoint y: 54, distance: 28.1
click at [499, 54] on input "BB-25-0147" at bounding box center [537, 55] width 132 height 9
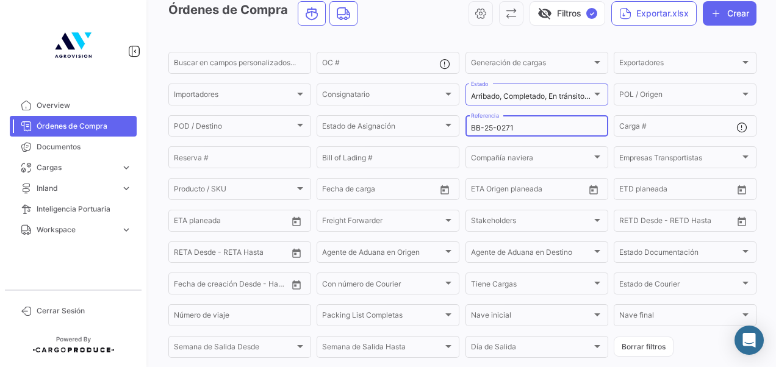
scroll to position [50, 0]
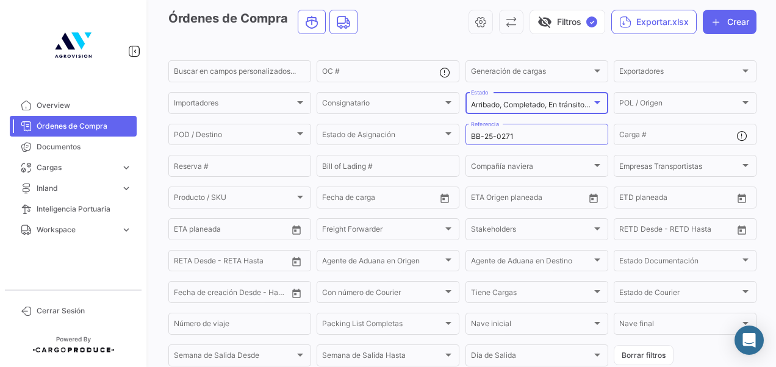
click at [594, 107] on div at bounding box center [597, 103] width 11 height 10
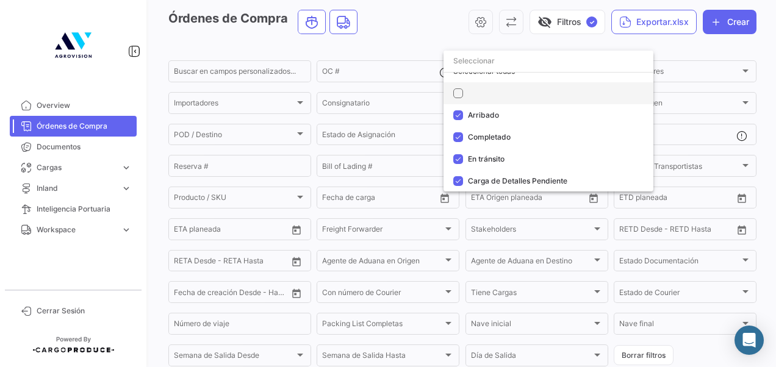
scroll to position [0, 0]
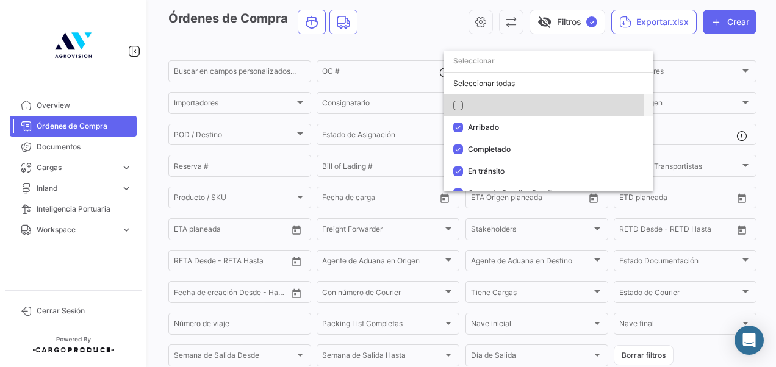
click at [458, 108] on mat-pseudo-checkbox at bounding box center [458, 106] width 10 height 10
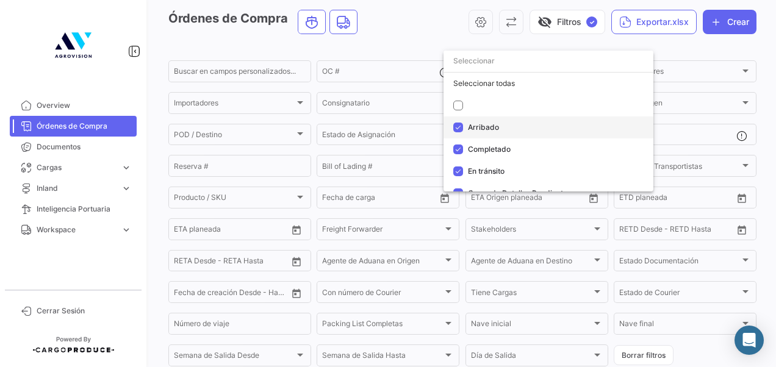
scroll to position [12, 0]
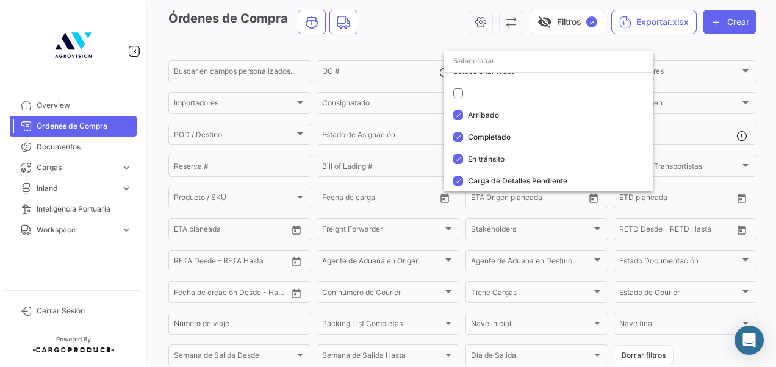
click at [408, 34] on div at bounding box center [388, 183] width 776 height 367
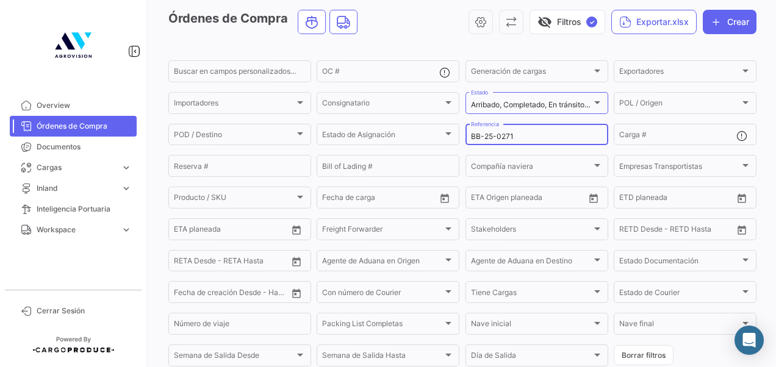
click at [538, 132] on div "BB-25-0271 Referencia" at bounding box center [537, 134] width 132 height 24
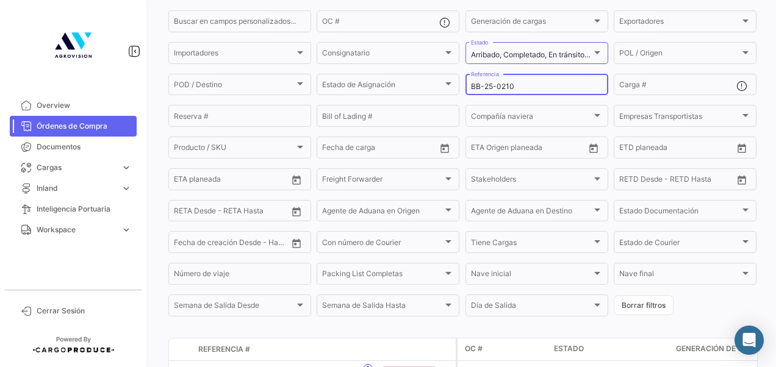
scroll to position [99, 0]
type input "BB-25-0147"
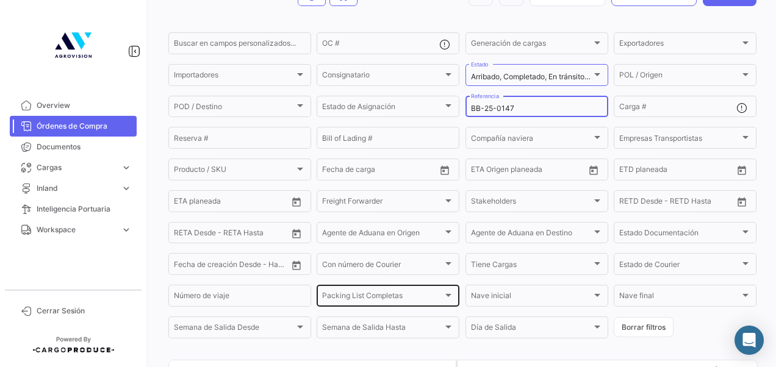
scroll to position [77, 0]
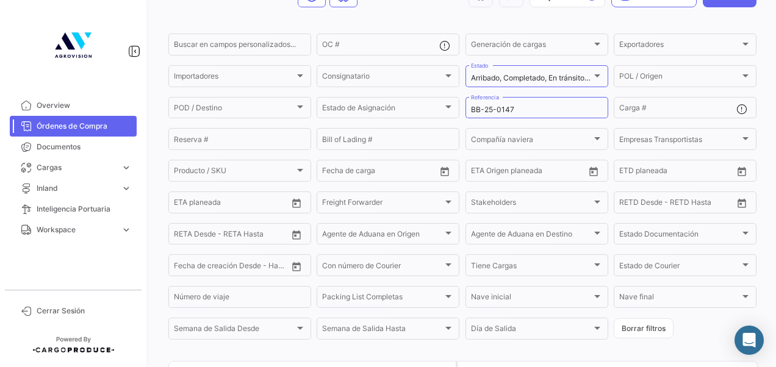
click at [165, 19] on div "¿Qué hay de nuevo? [PERSON_NAME] de Compra visibility_off Filtros ✓ Exportar.xl…" at bounding box center [462, 183] width 627 height 367
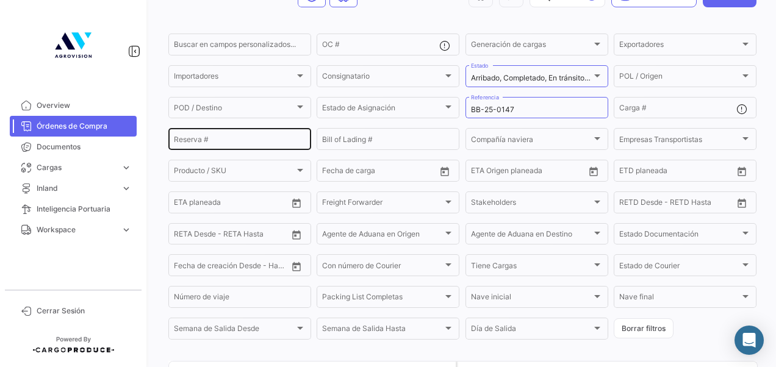
scroll to position [0, 0]
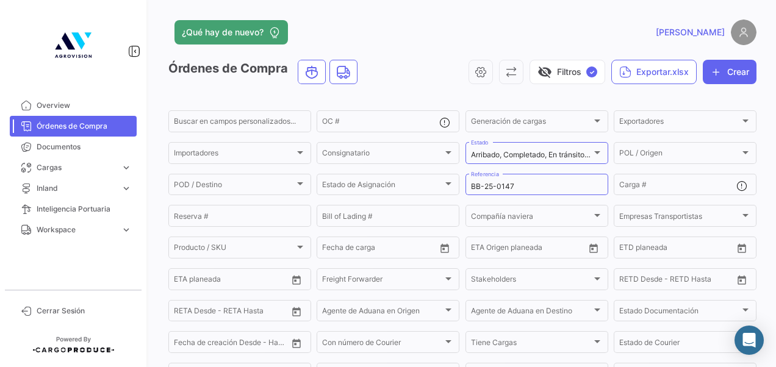
click at [375, 61] on div "visibility_off Filtros ✓ Exportar.xlsx Crear" at bounding box center [561, 72] width 389 height 24
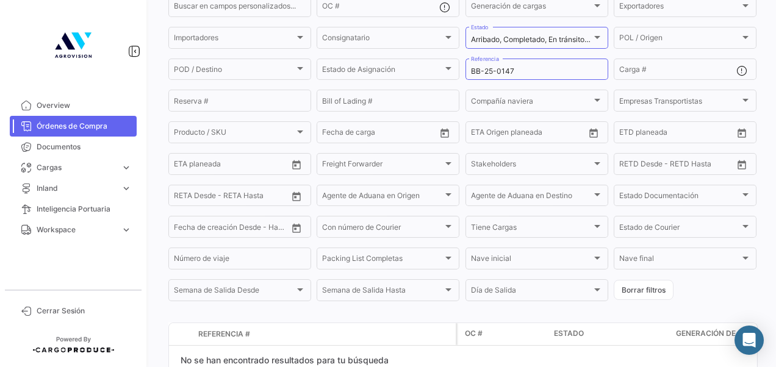
scroll to position [182, 0]
